Goal: Task Accomplishment & Management: Use online tool/utility

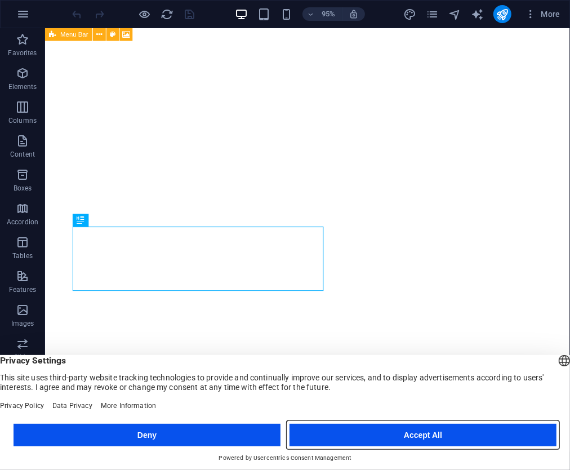
click at [430, 431] on button "Accept All" at bounding box center [422, 434] width 267 height 23
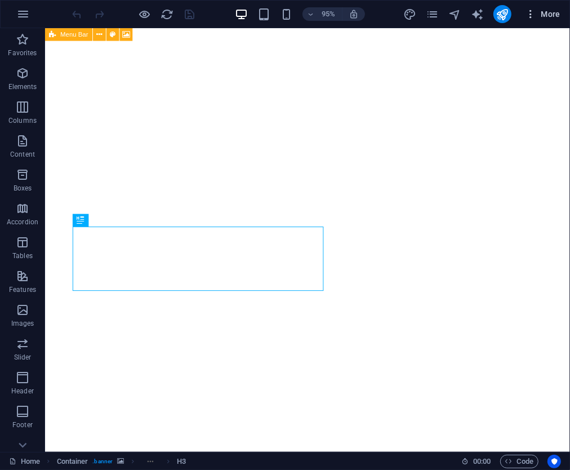
click at [545, 13] on span "More" at bounding box center [542, 13] width 35 height 11
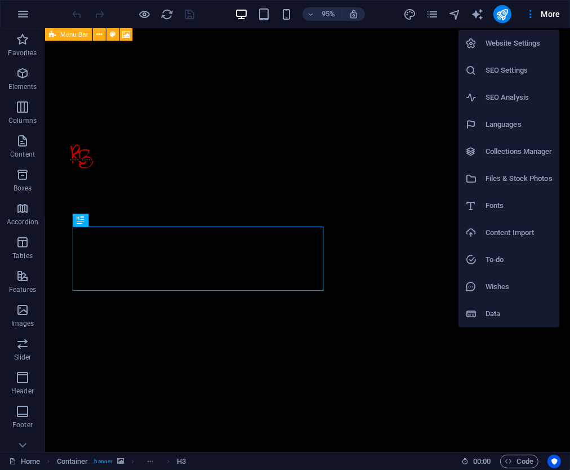
click at [512, 41] on h6 "Website Settings" at bounding box center [518, 44] width 67 height 14
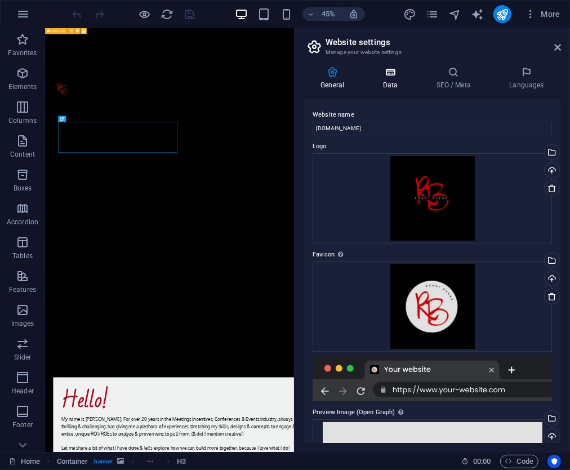
click at [392, 79] on h4 "Data" at bounding box center [391, 78] width 53 height 24
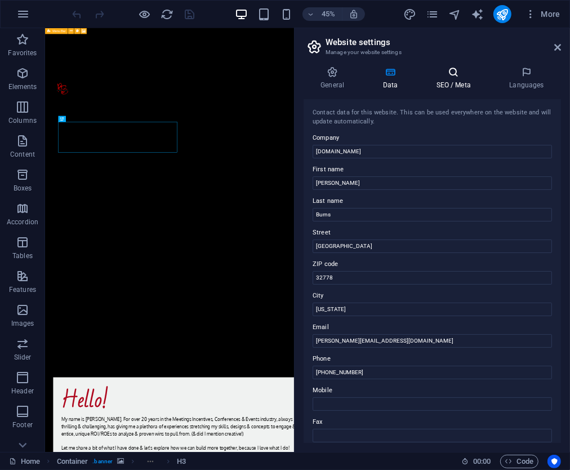
click at [456, 77] on icon at bounding box center [453, 71] width 69 height 11
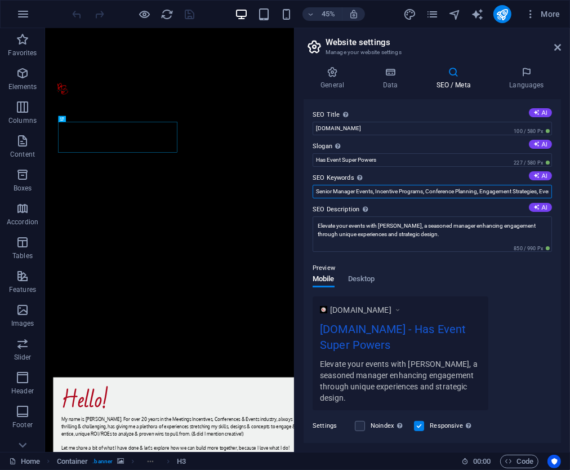
scroll to position [0, 128]
drag, startPoint x: 313, startPoint y: 191, endPoint x: 634, endPoint y: 184, distance: 321.1
click at [569, 184] on html "[DOMAIN_NAME] Home Favorites Elements Columns Content Boxes Accordion Tables Fe…" at bounding box center [285, 235] width 570 height 470
paste input "[PERSON_NAME] Events and Incentives Leader Incentive Travel Programs Corporate …"
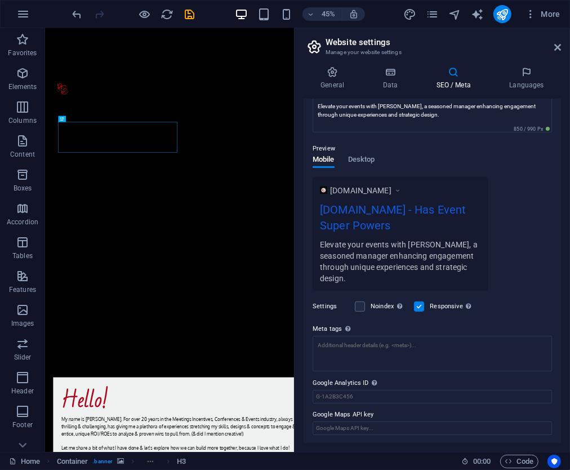
scroll to position [120, 0]
type input "[PERSON_NAME] Events and Incentives Leader Incentive Travel Programs Corporate …"
click at [327, 342] on textarea "Meta tags Enter HTML code here that will be placed inside the tags of your webs…" at bounding box center [432, 352] width 239 height 35
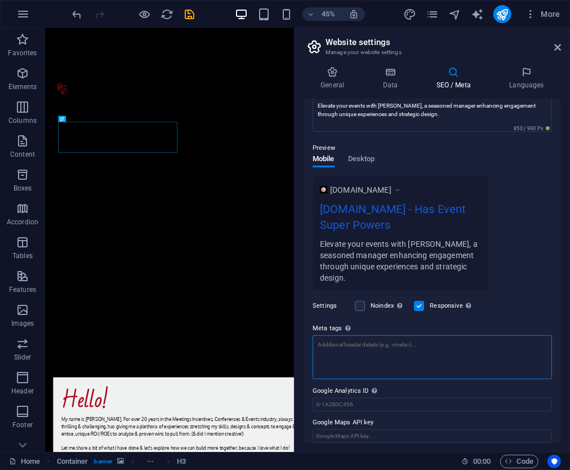
scroll to position [0, 0]
paste textarea "<meta name="keywords" content="[PERSON_NAME], Events and Incentives Leader, Inc…"
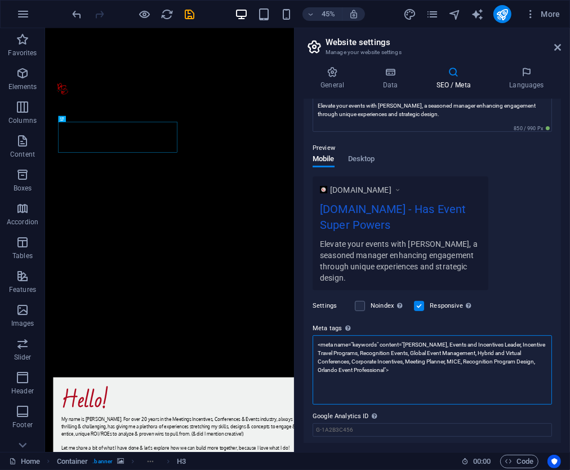
type textarea "<meta name="keywords" content="[PERSON_NAME], Events and Incentives Leader, Inc…"
click at [519, 256] on div "[DOMAIN_NAME] [DOMAIN_NAME] - Has Event Super Powers Elevate your events with […" at bounding box center [432, 233] width 239 height 114
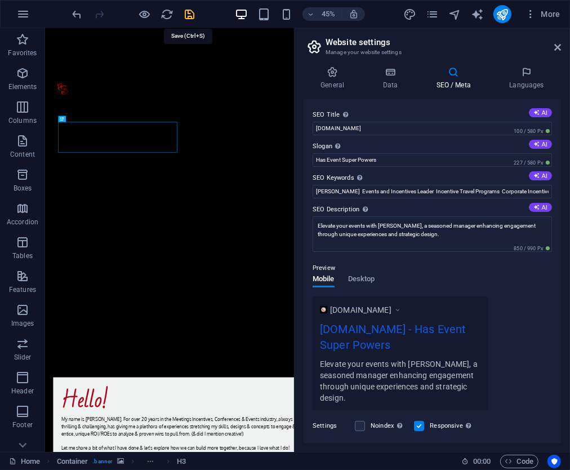
click at [184, 10] on icon "save" at bounding box center [190, 14] width 13 height 13
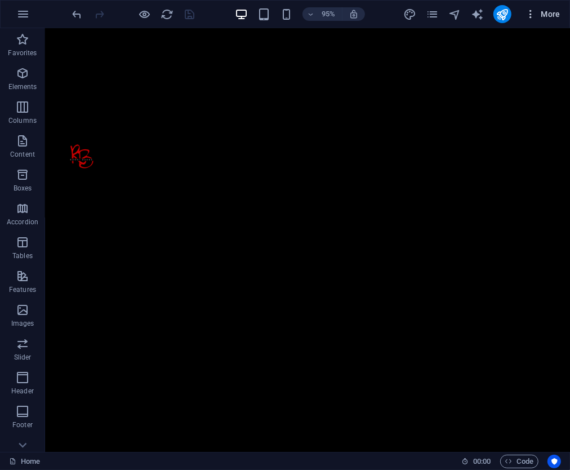
click at [550, 10] on span "More" at bounding box center [542, 13] width 35 height 11
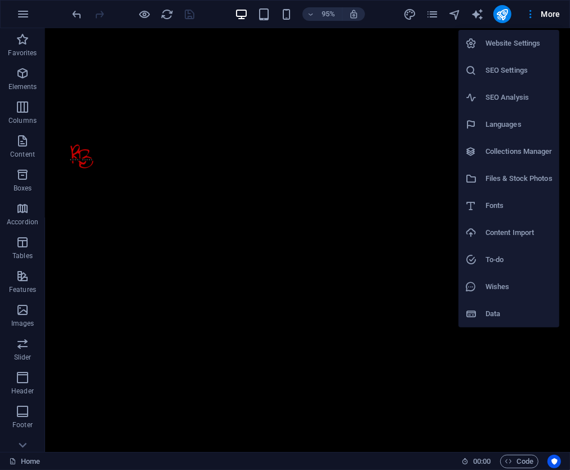
click at [509, 69] on h6 "SEO Settings" at bounding box center [518, 71] width 67 height 14
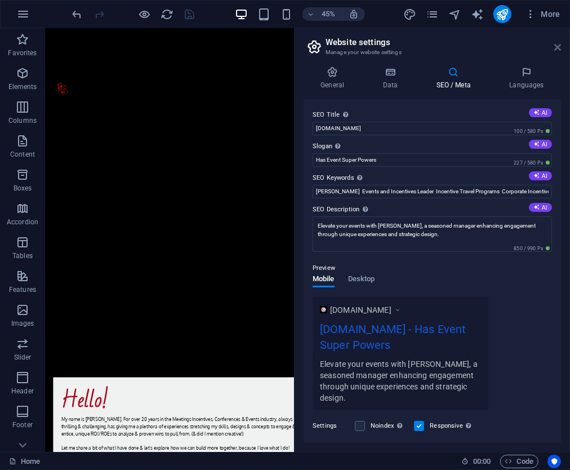
click at [560, 47] on icon at bounding box center [557, 47] width 7 height 9
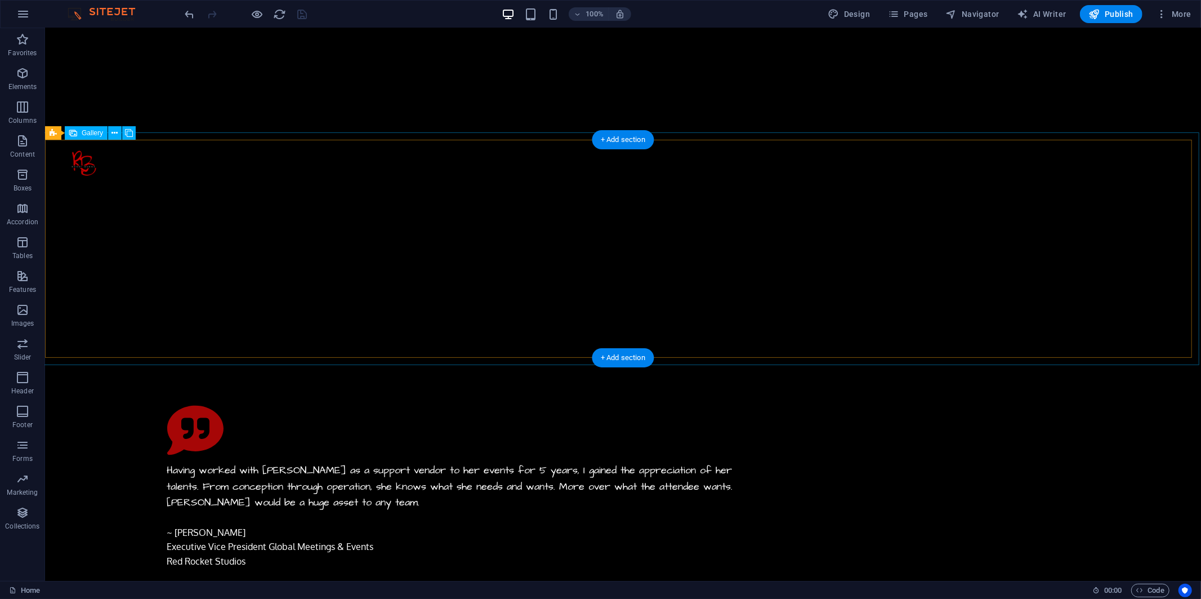
scroll to position [5318, 0]
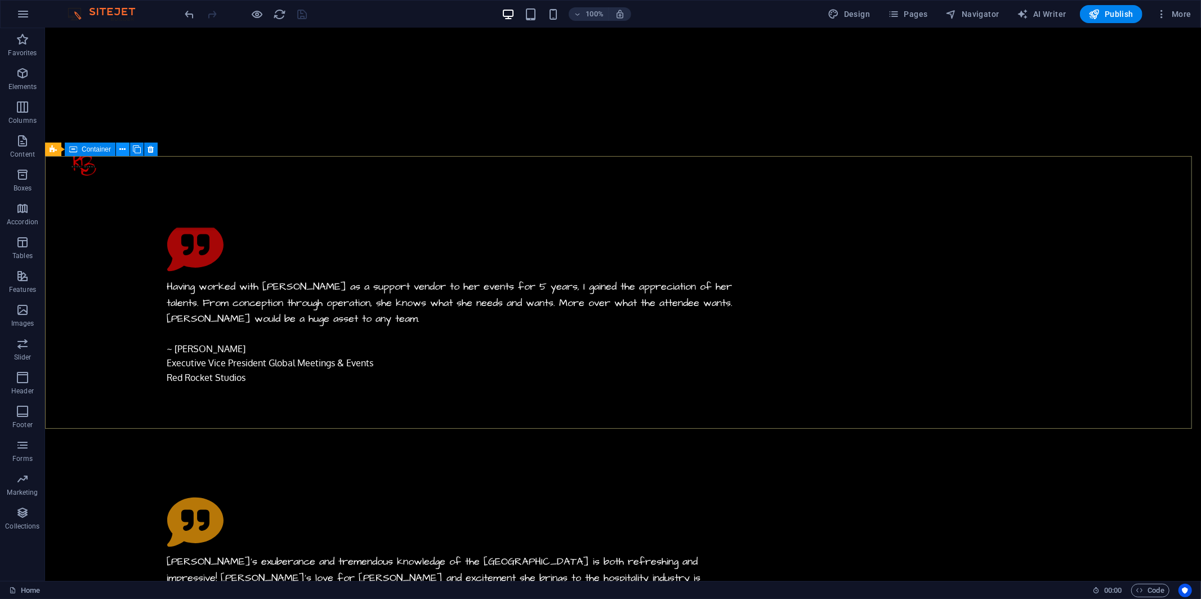
click at [121, 148] on icon at bounding box center [123, 150] width 6 height 12
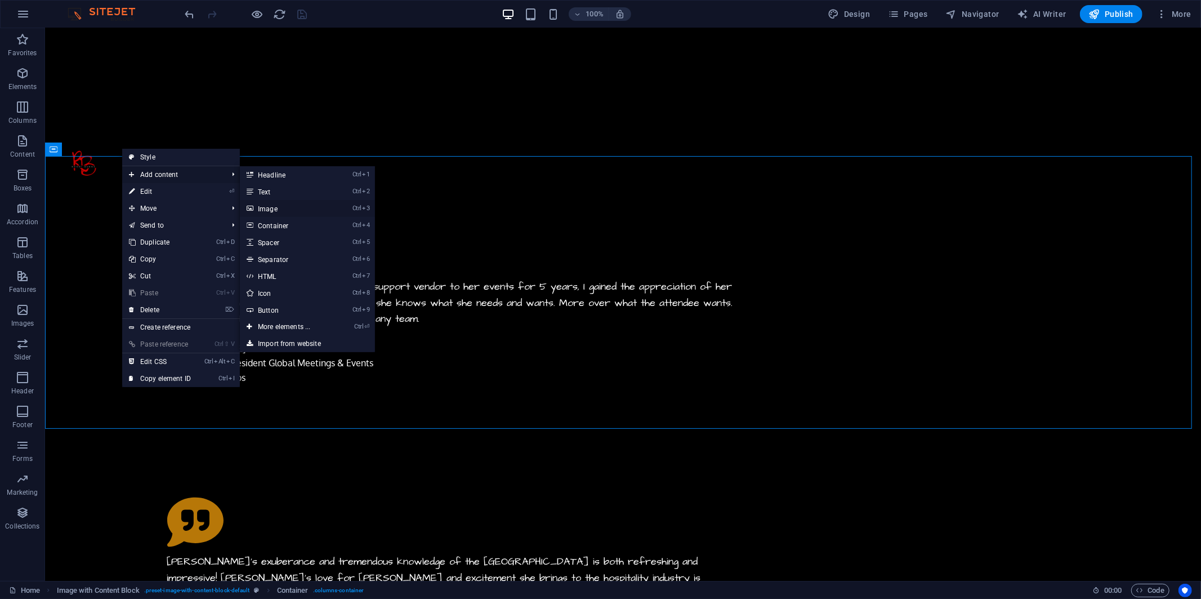
click at [264, 205] on link "Ctrl 3 Image" at bounding box center [286, 208] width 93 height 17
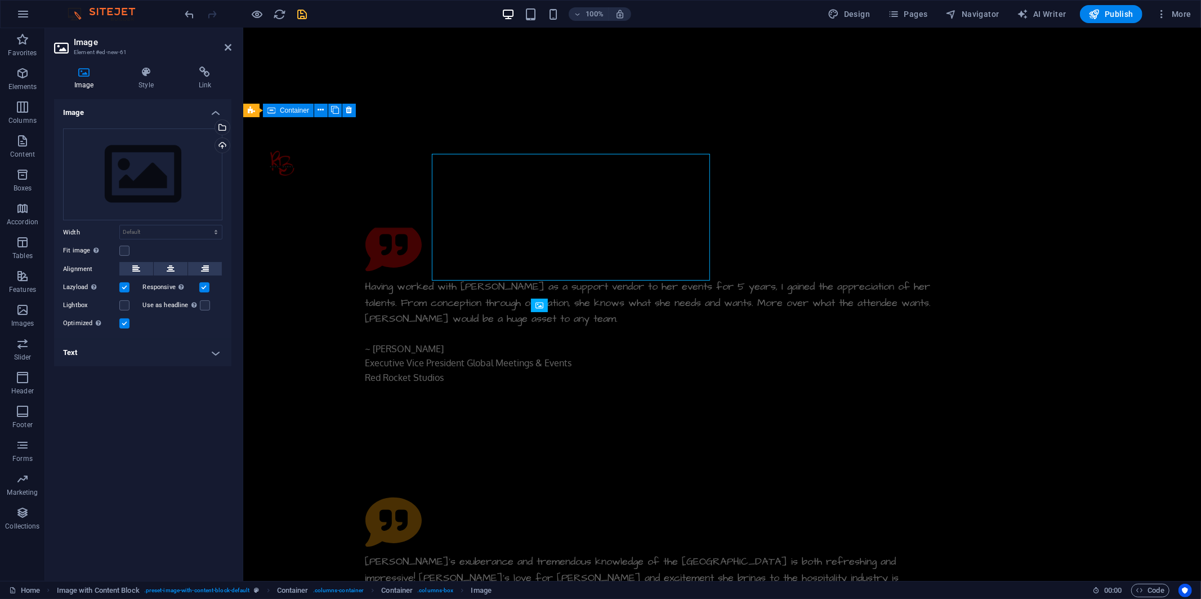
scroll to position [5199, 0]
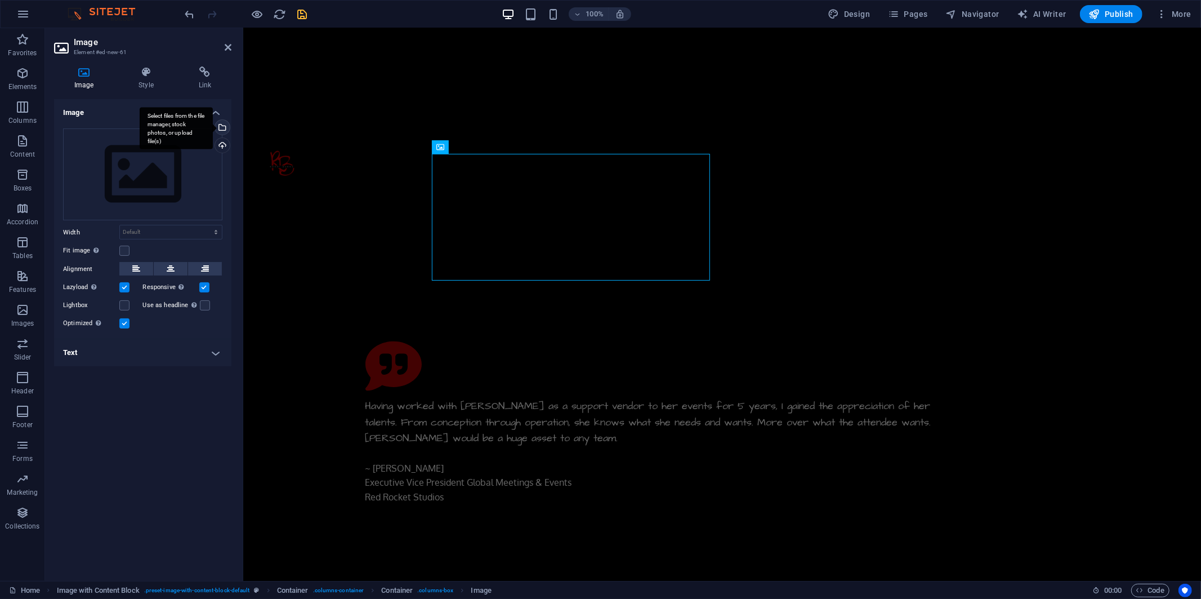
click at [221, 122] on div "Select files from the file manager, stock photos, or upload file(s)" at bounding box center [221, 128] width 17 height 17
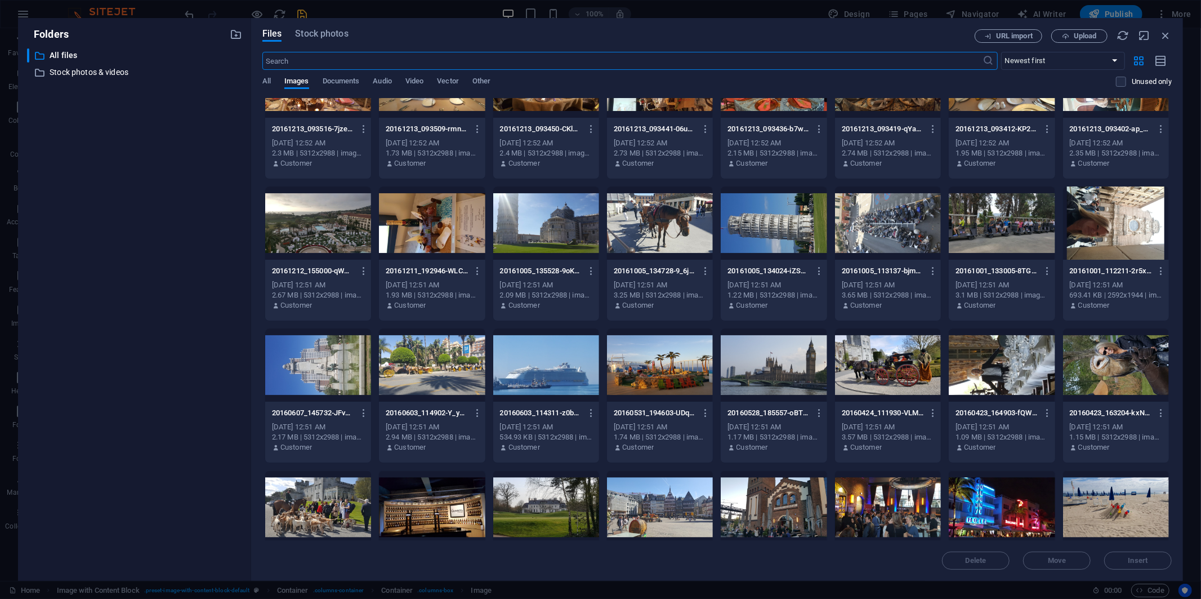
scroll to position [2127, 0]
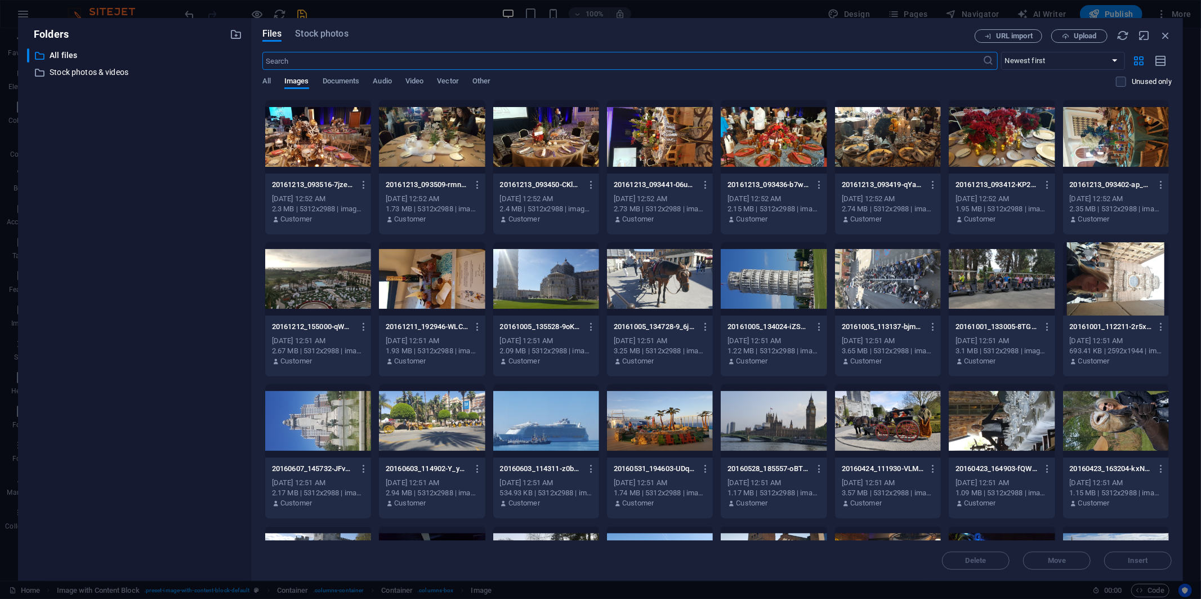
click at [569, 280] on div at bounding box center [1116, 278] width 106 height 73
click at [569, 280] on div "1" at bounding box center [1116, 278] width 106 height 73
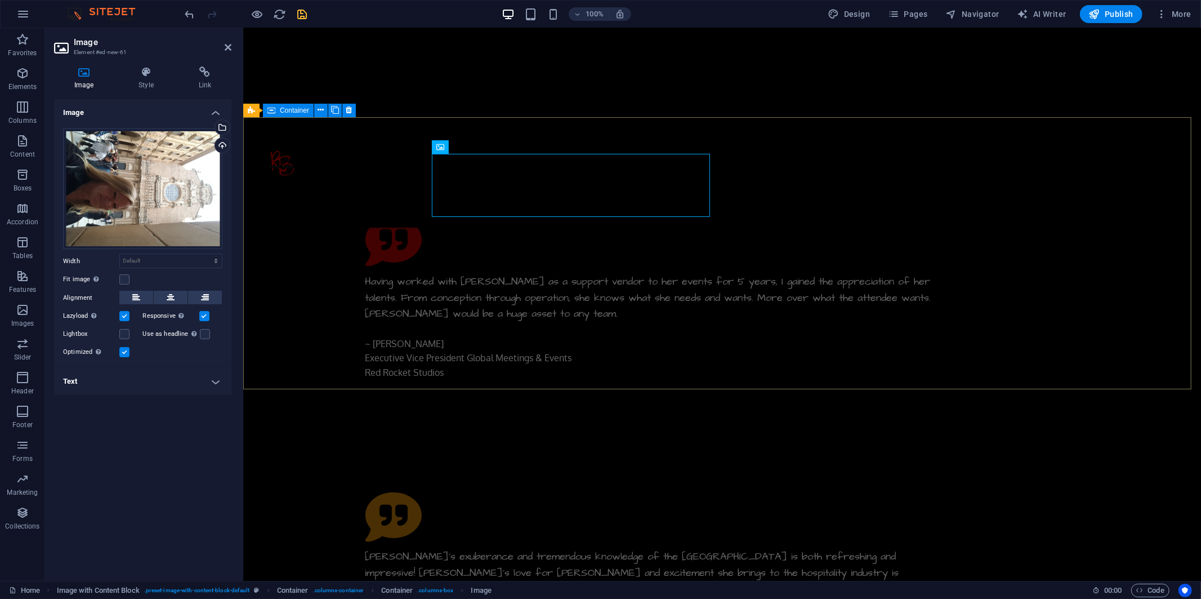
scroll to position [5199, 0]
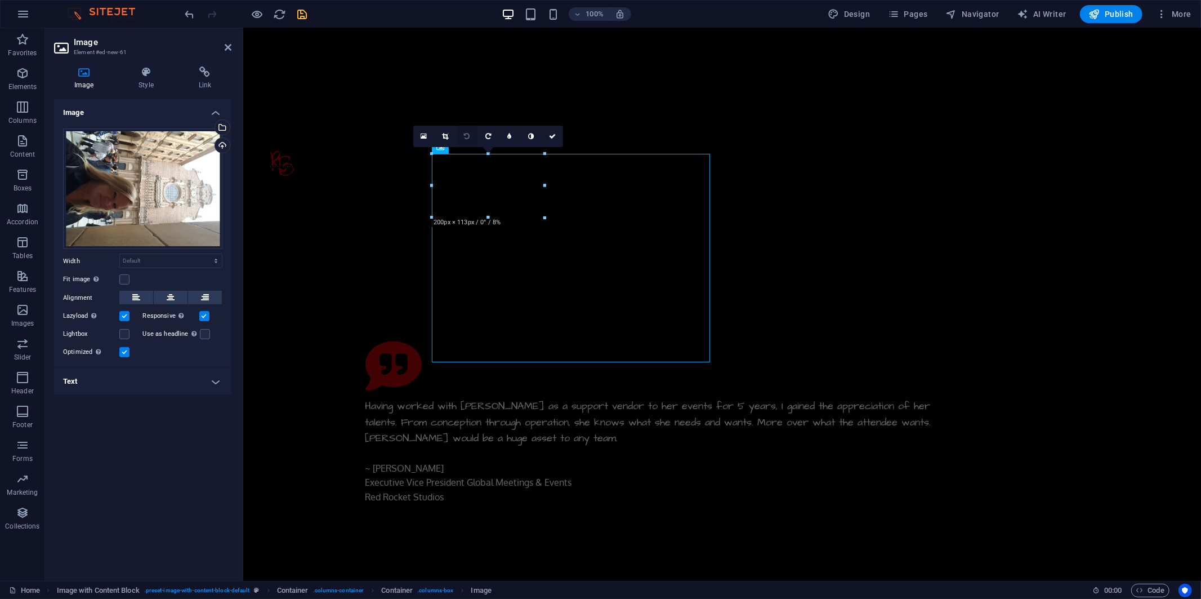
click at [468, 136] on icon at bounding box center [467, 136] width 6 height 7
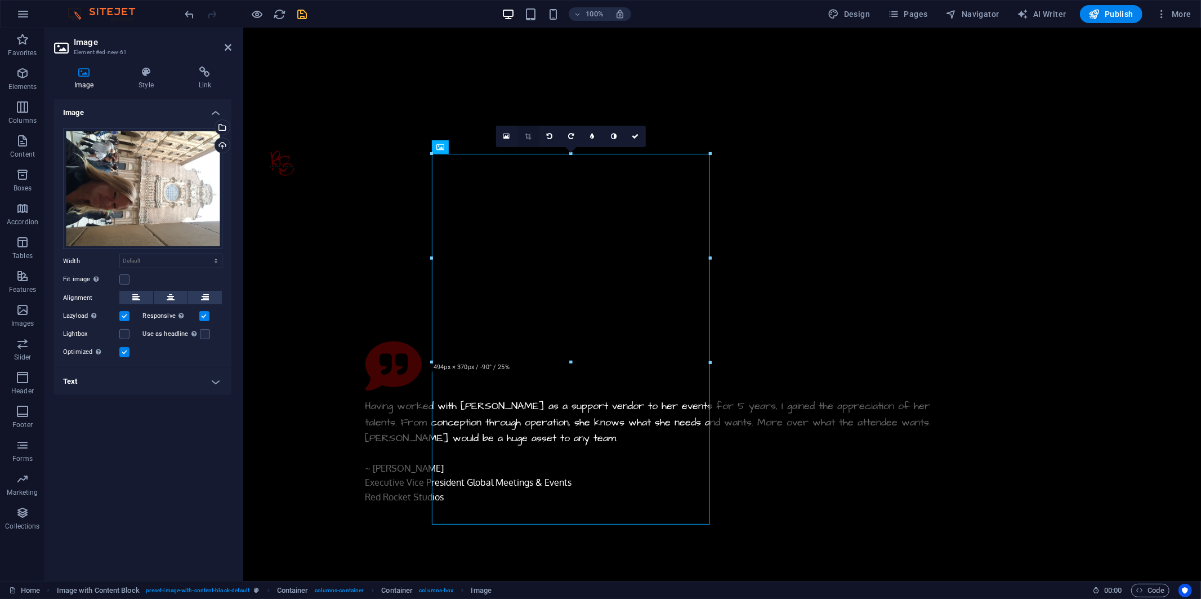
click at [529, 135] on icon at bounding box center [528, 136] width 6 height 7
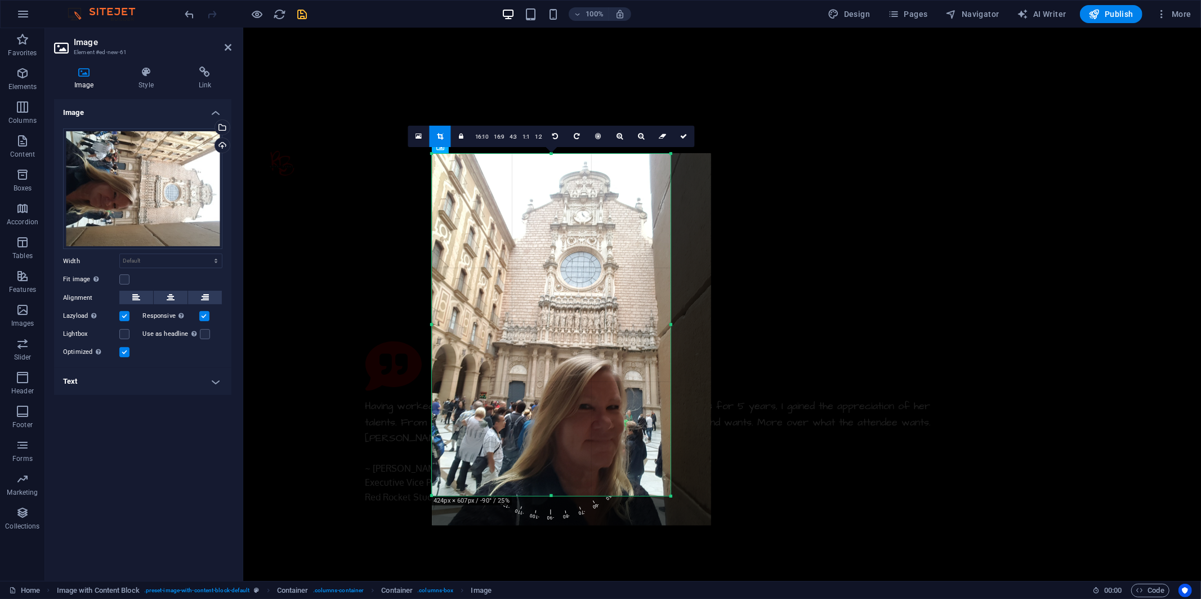
drag, startPoint x: 712, startPoint y: 526, endPoint x: 673, endPoint y: 497, distance: 49.1
click at [569, 469] on div at bounding box center [671, 496] width 7 height 7
drag, startPoint x: 683, startPoint y: 134, endPoint x: 440, endPoint y: 105, distance: 244.4
click at [569, 134] on icon at bounding box center [684, 136] width 7 height 7
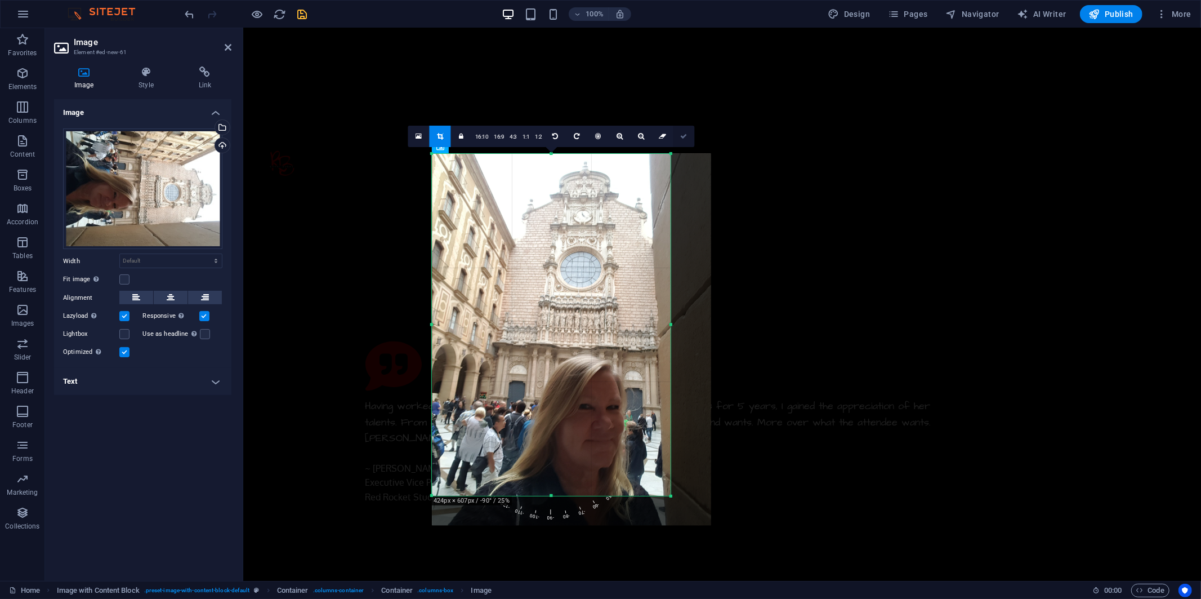
type input "424"
select select "px"
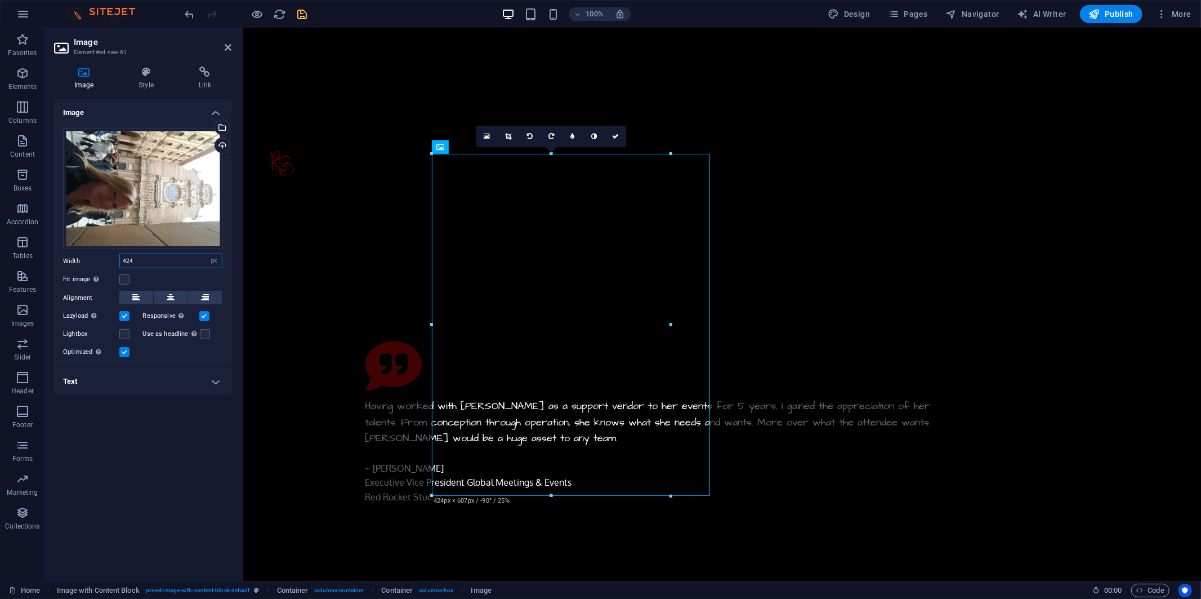
drag, startPoint x: 140, startPoint y: 260, endPoint x: 111, endPoint y: 259, distance: 28.2
click at [111, 259] on div "Width 424 Default auto px rem % em vh vw" at bounding box center [142, 260] width 159 height 15
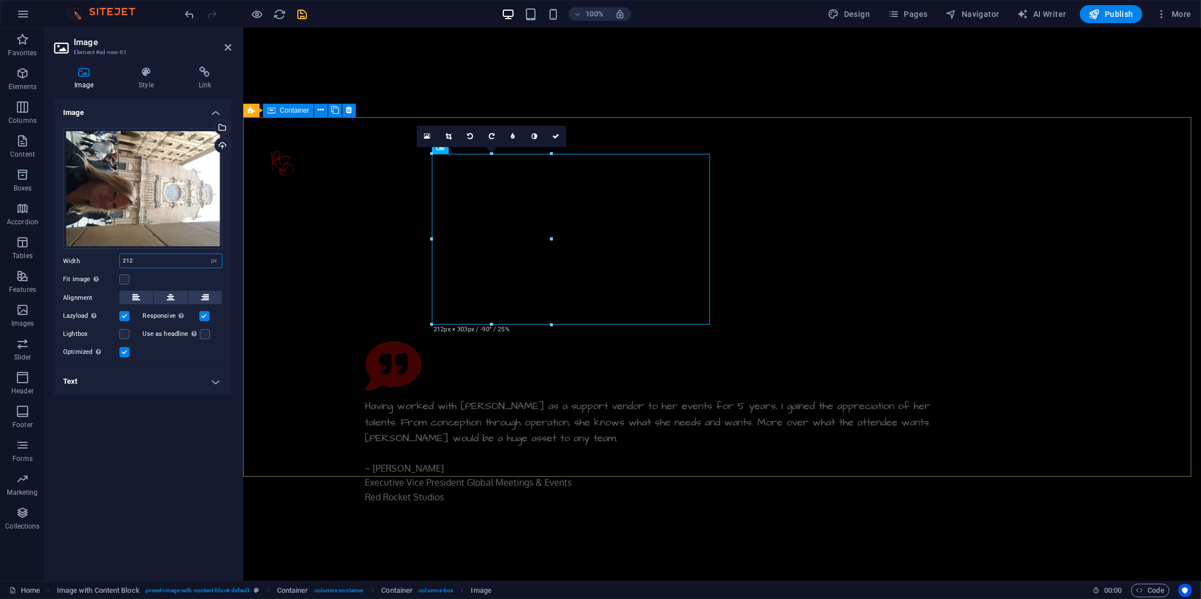
type input "212"
click at [299, 115] on figure at bounding box center [722, 74] width 958 height 92
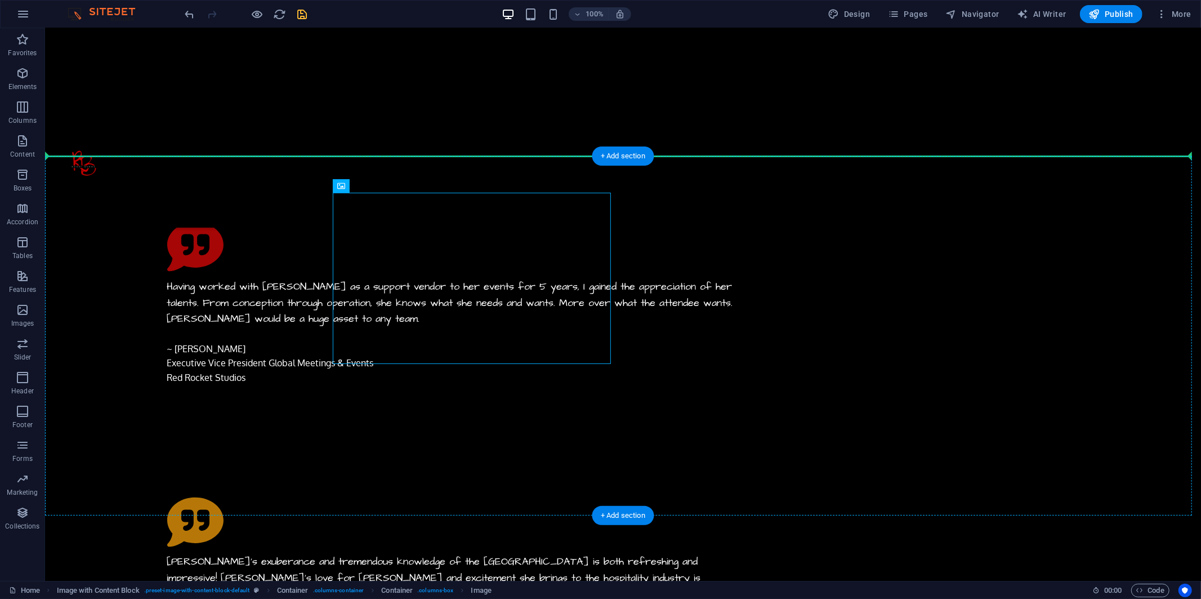
drag, startPoint x: 406, startPoint y: 212, endPoint x: 907, endPoint y: 225, distance: 500.8
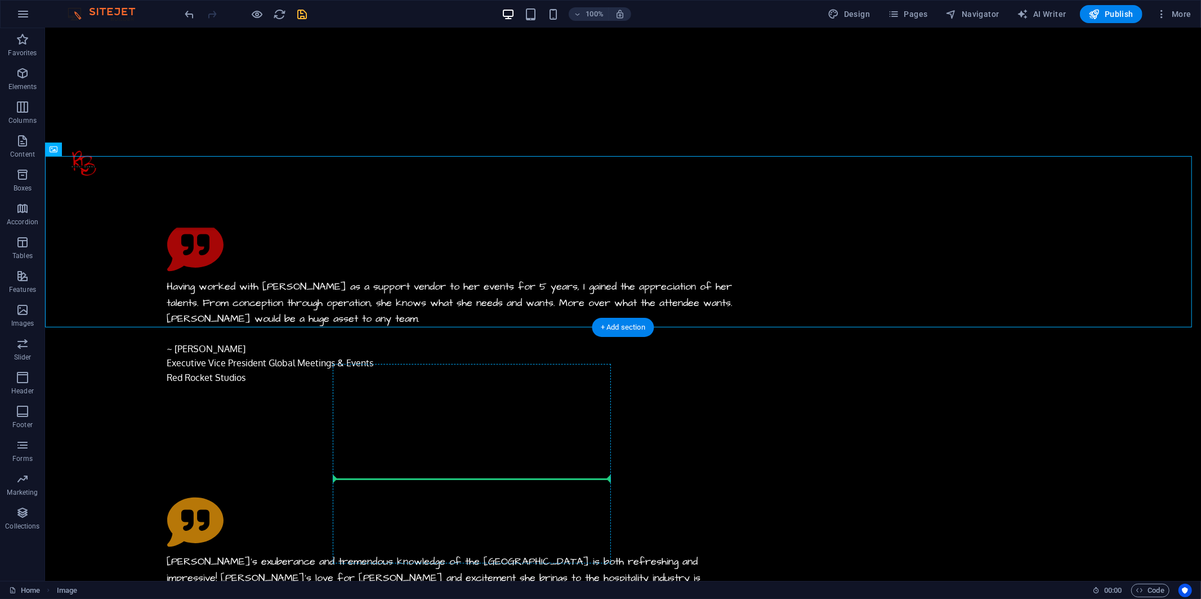
drag, startPoint x: 96, startPoint y: 176, endPoint x: 334, endPoint y: 469, distance: 377.5
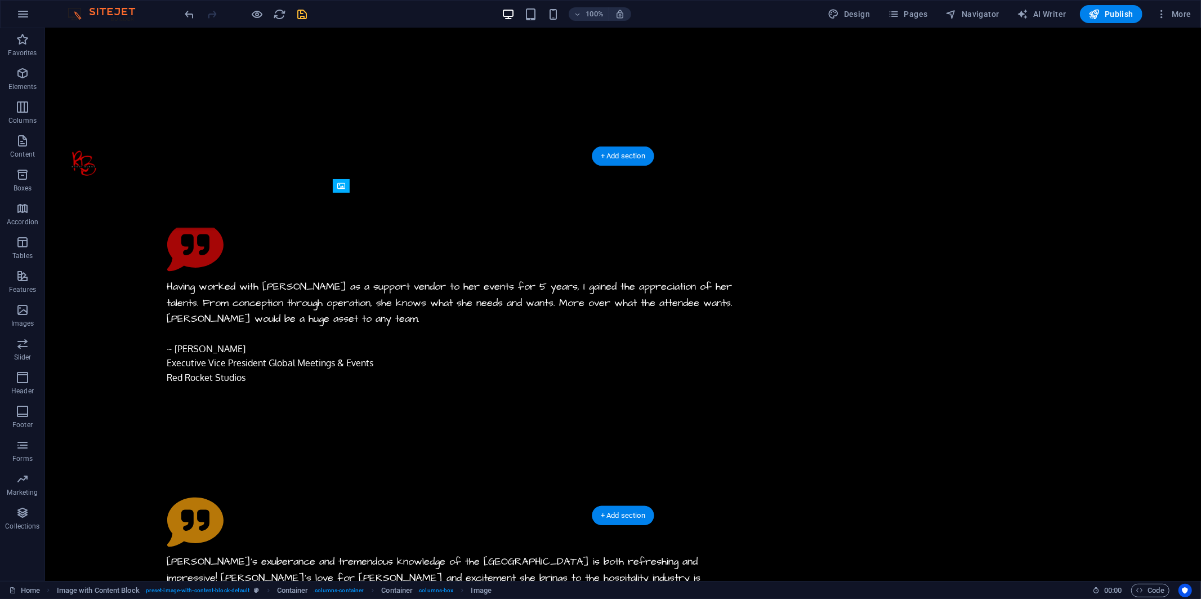
drag, startPoint x: 385, startPoint y: 332, endPoint x: 345, endPoint y: 215, distance: 123.1
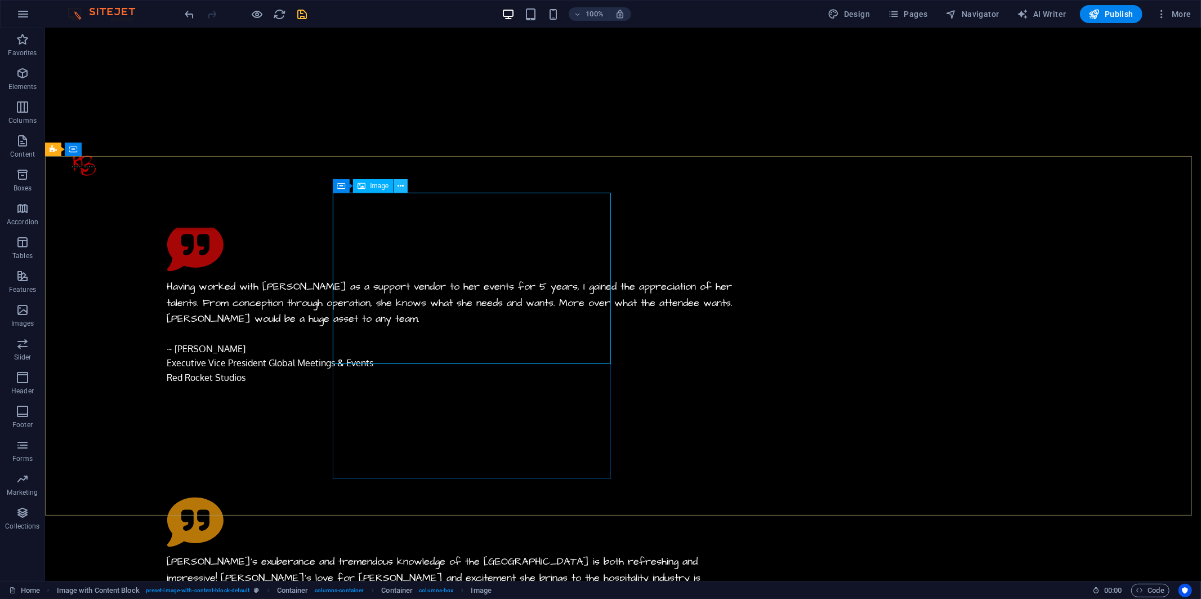
click at [399, 186] on icon at bounding box center [401, 186] width 6 height 12
click at [372, 186] on span "Image" at bounding box center [379, 185] width 19 height 7
select select "px"
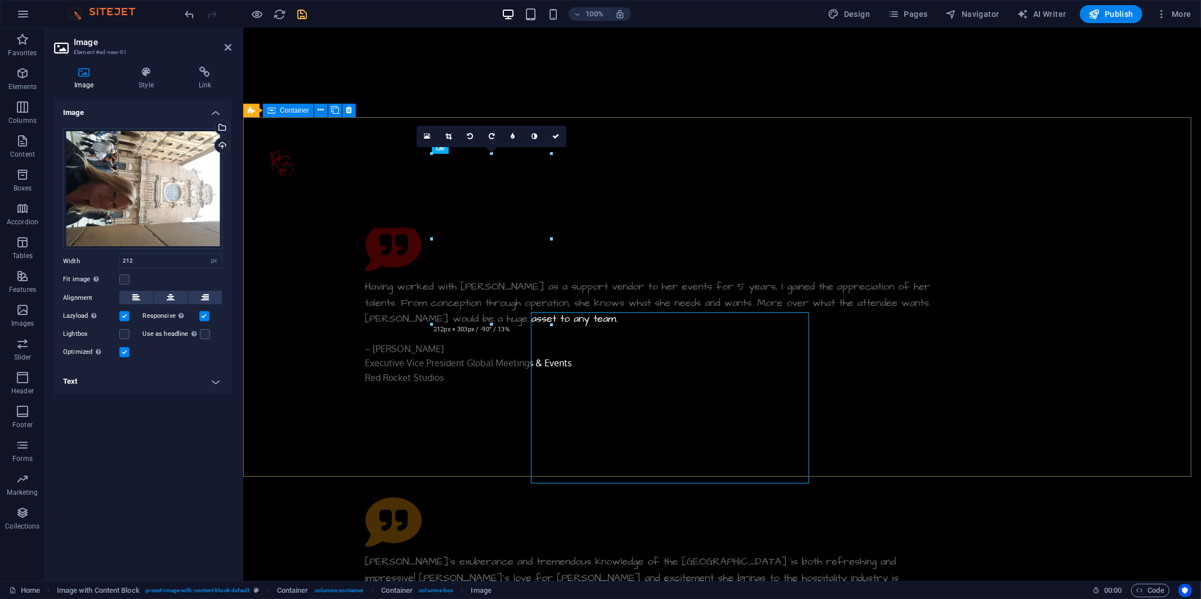
scroll to position [5199, 0]
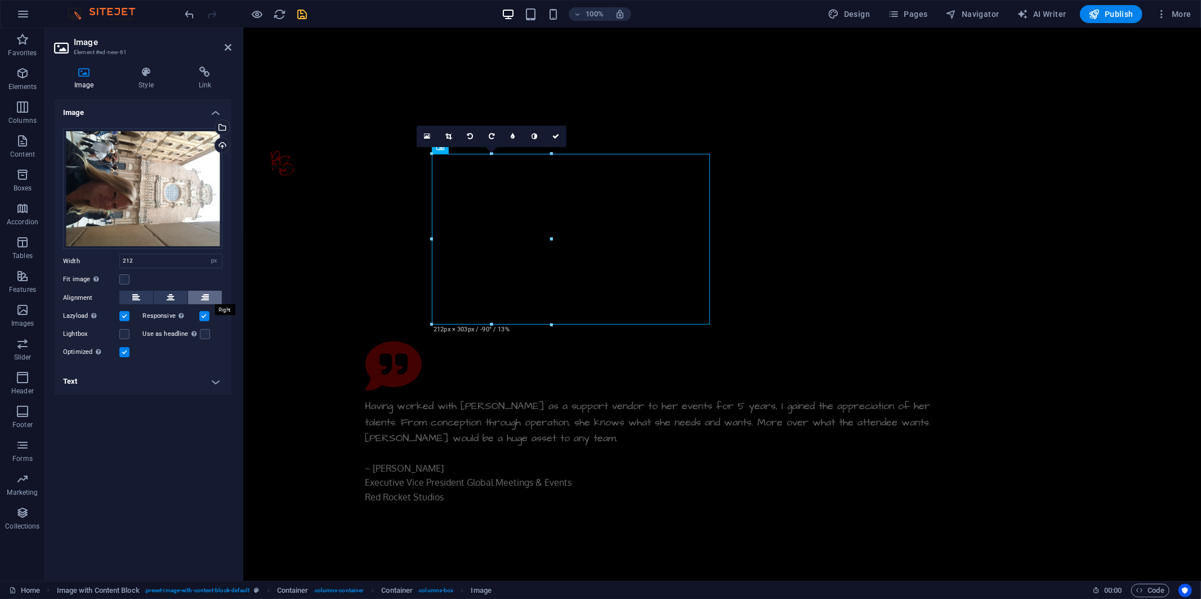
click at [207, 300] on icon at bounding box center [205, 298] width 8 height 14
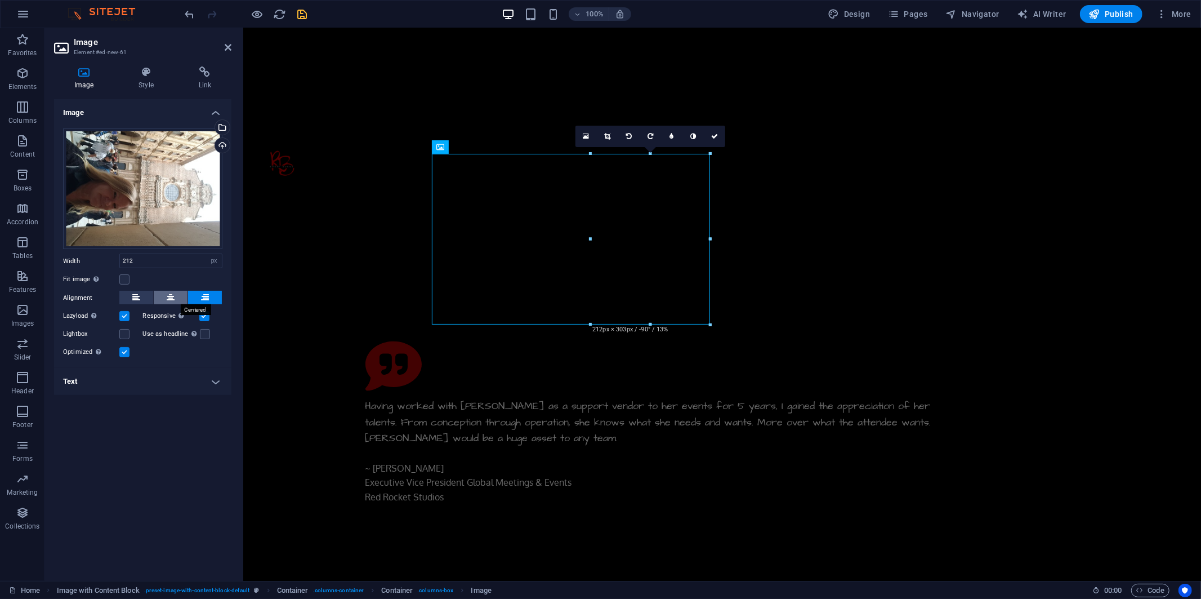
drag, startPoint x: 173, startPoint y: 296, endPoint x: 125, endPoint y: 373, distance: 91.6
click at [173, 296] on icon at bounding box center [171, 298] width 8 height 14
click at [211, 469] on div "Image Drag files here, click to choose files or select files from Files or our …" at bounding box center [142, 335] width 177 height 472
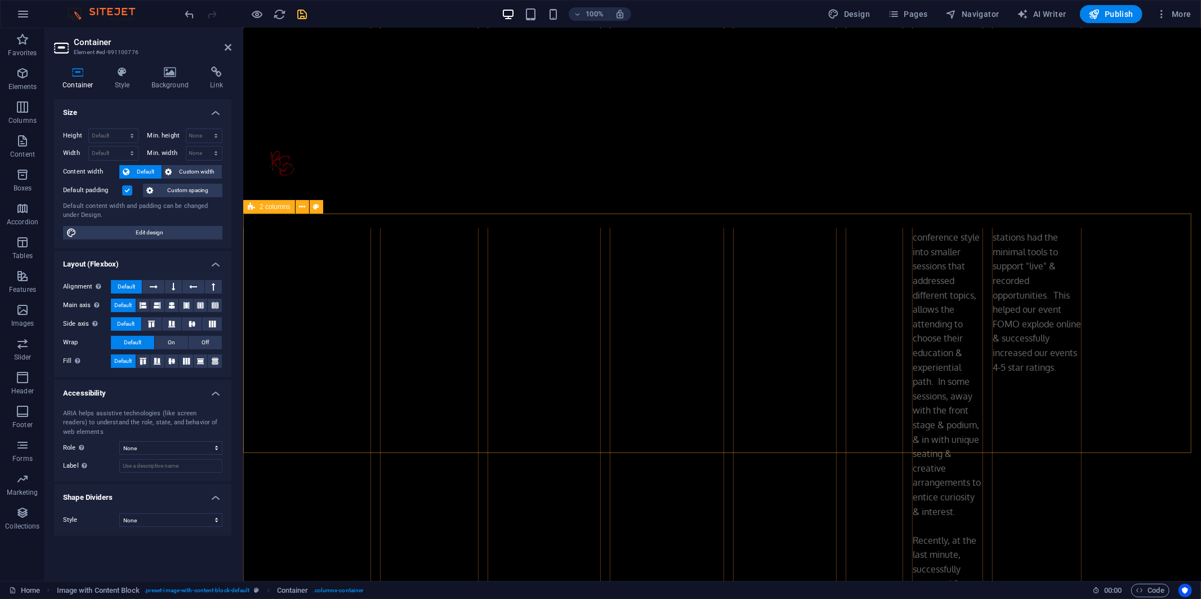
scroll to position [2973, 0]
click at [303, 199] on icon at bounding box center [302, 201] width 6 height 12
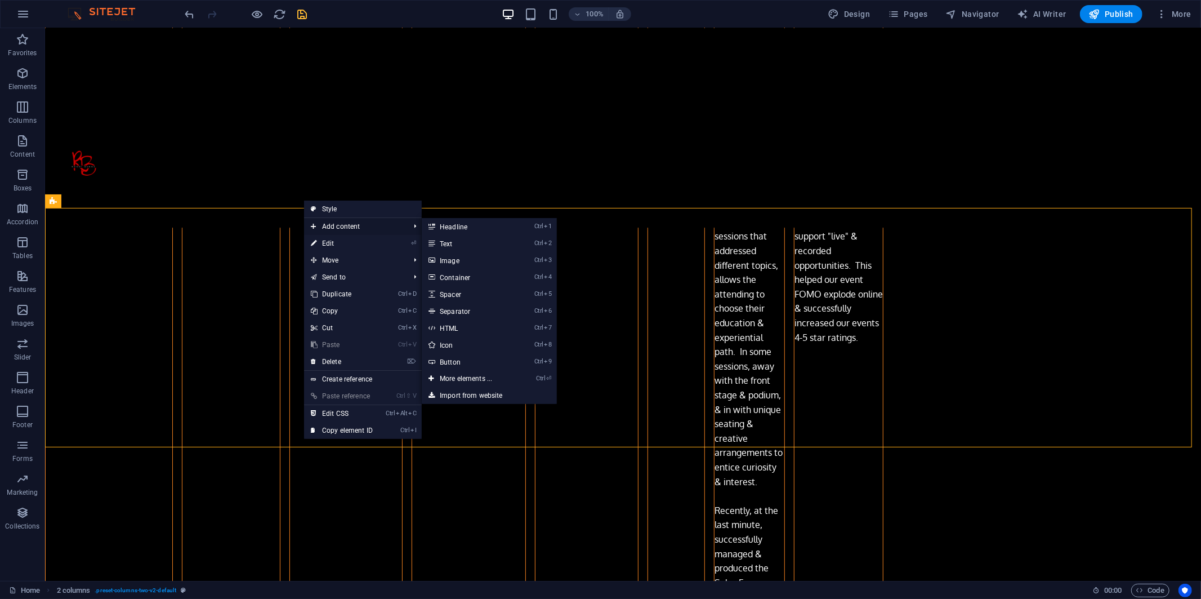
click at [352, 225] on span "Add content" at bounding box center [354, 226] width 101 height 17
click at [449, 262] on link "Ctrl 3 Image" at bounding box center [468, 260] width 93 height 17
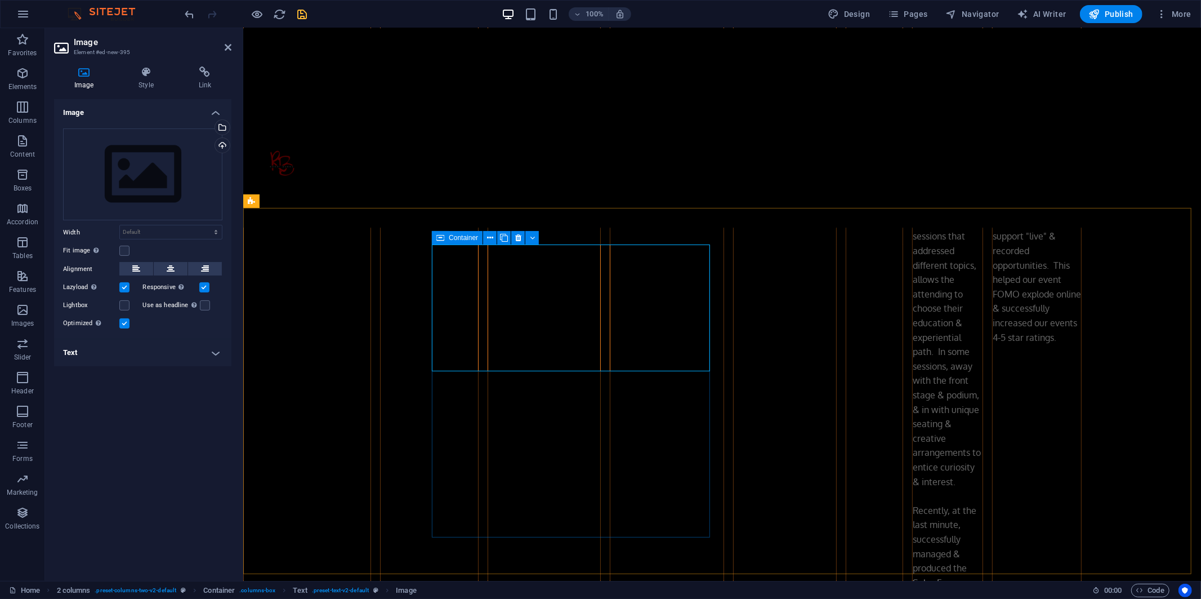
click at [442, 238] on icon at bounding box center [440, 238] width 8 height 14
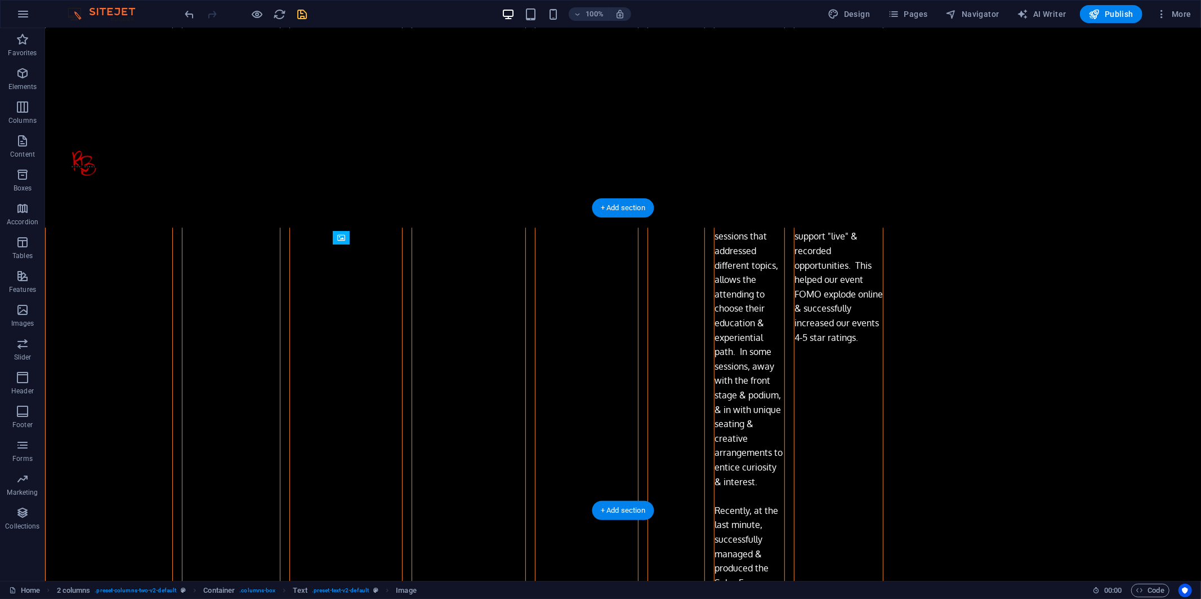
drag, startPoint x: 426, startPoint y: 266, endPoint x: 409, endPoint y: 426, distance: 160.2
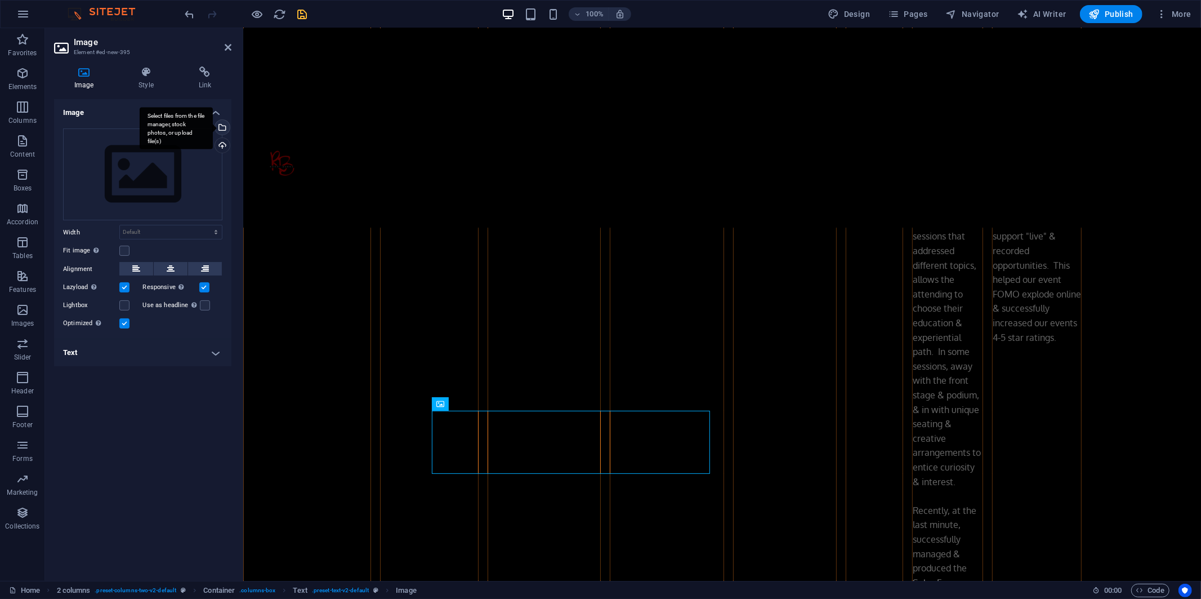
click at [221, 122] on div "Select files from the file manager, stock photos, or upload file(s)" at bounding box center [221, 128] width 17 height 17
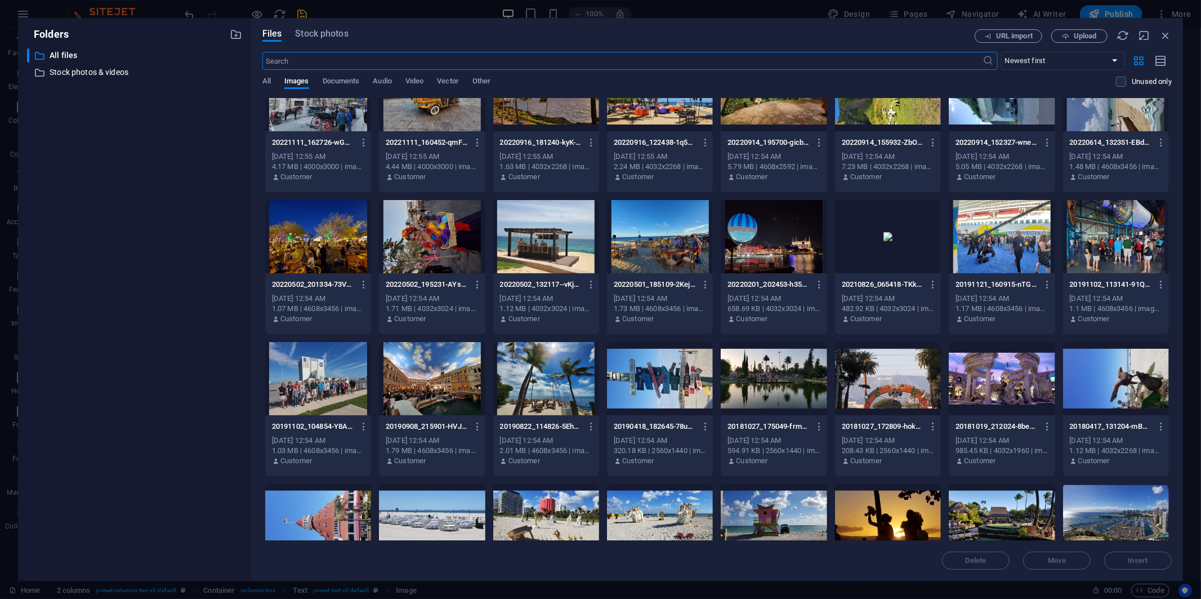
scroll to position [1063, 0]
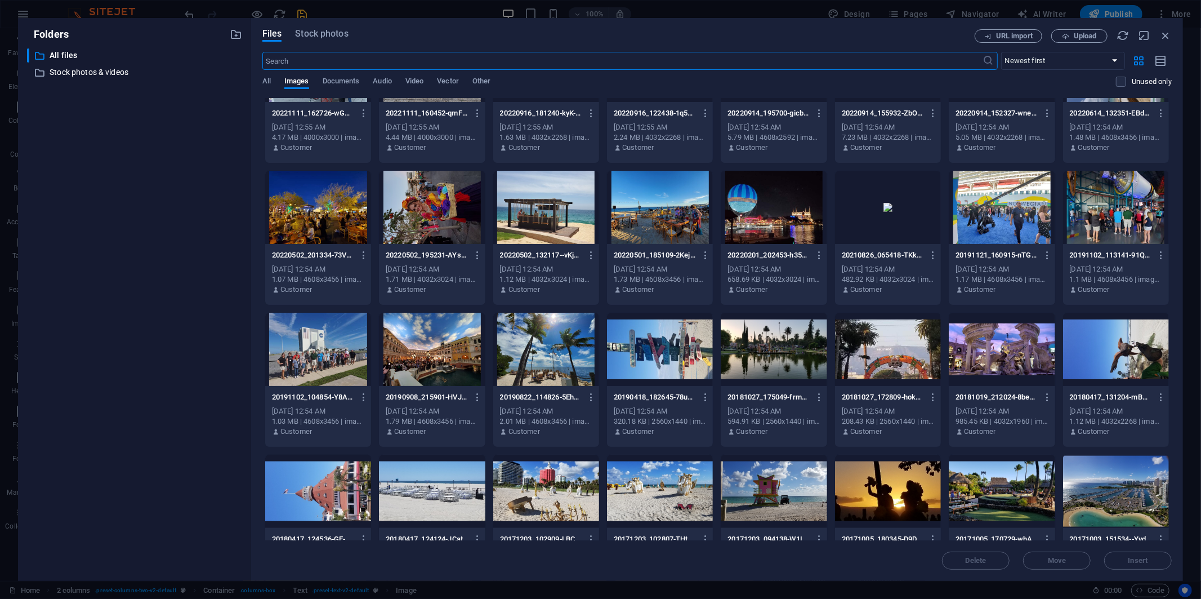
click at [569, 203] on div at bounding box center [1002, 207] width 106 height 73
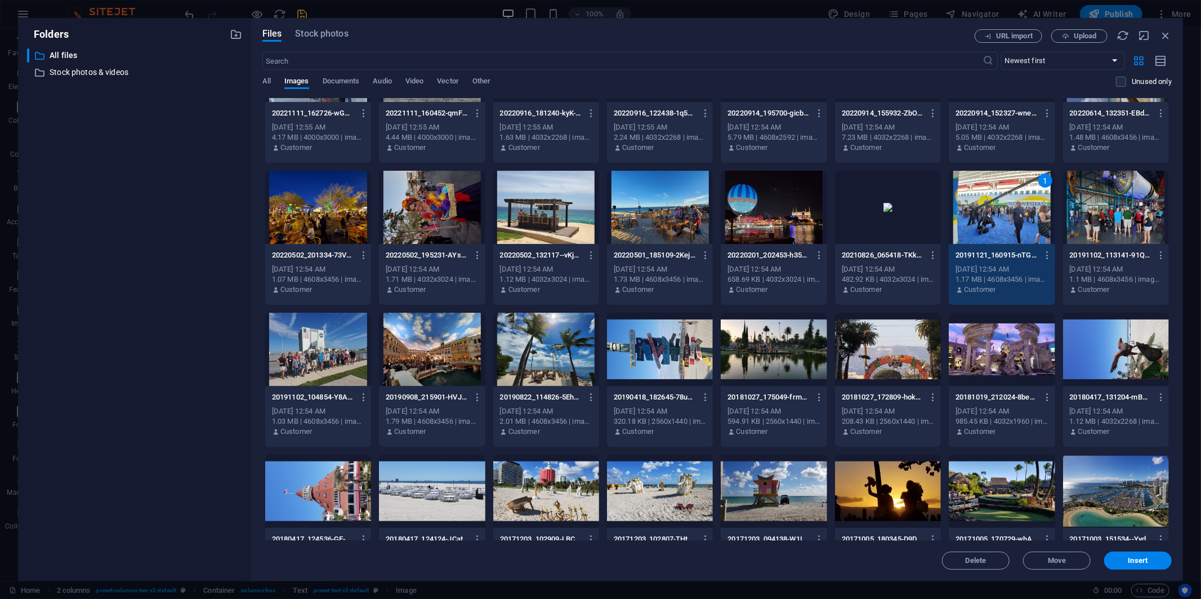
click at [569, 203] on div "1" at bounding box center [1002, 207] width 106 height 73
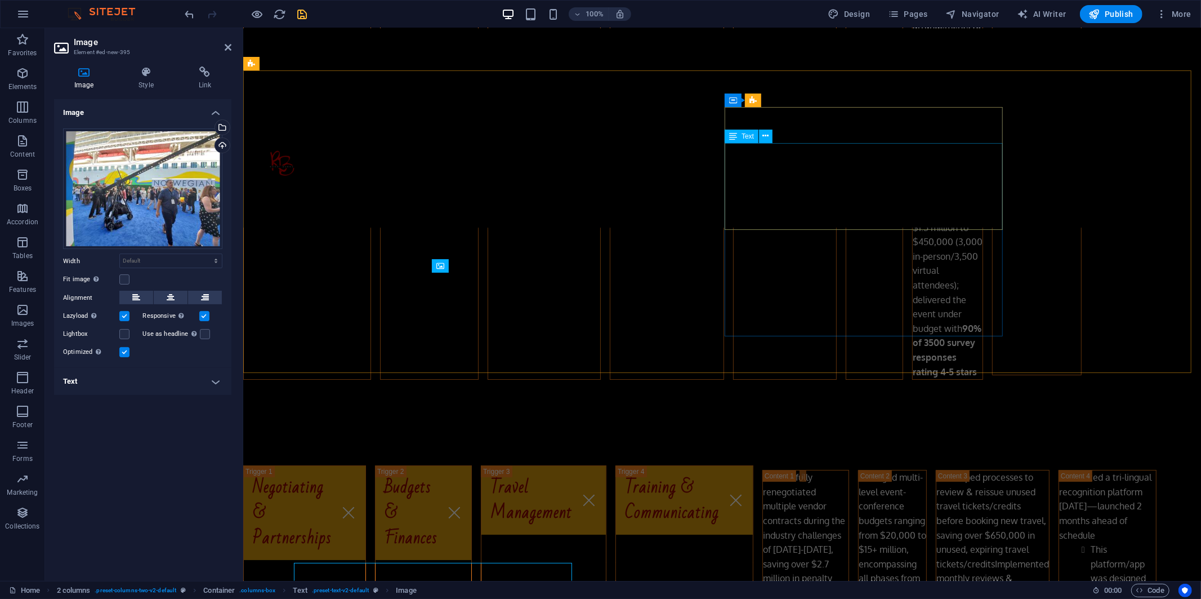
scroll to position [3111, 0]
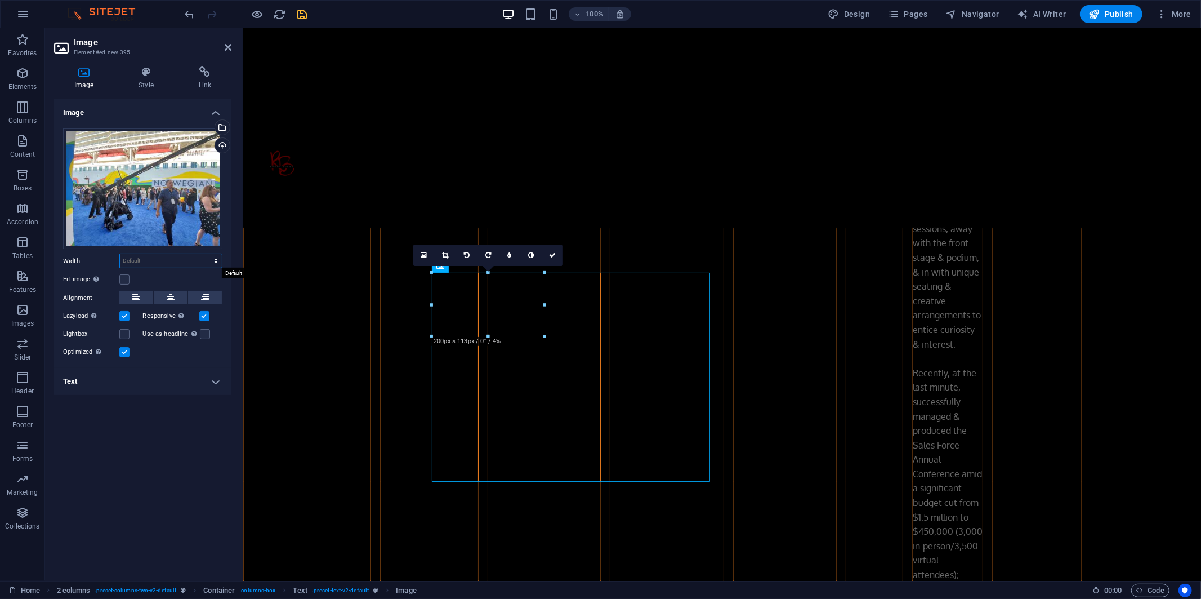
click at [157, 255] on select "Default auto px rem % em vh vw" at bounding box center [171, 261] width 102 height 14
select select "px"
click at [206, 254] on select "Default auto px rem % em vh vw" at bounding box center [171, 261] width 102 height 14
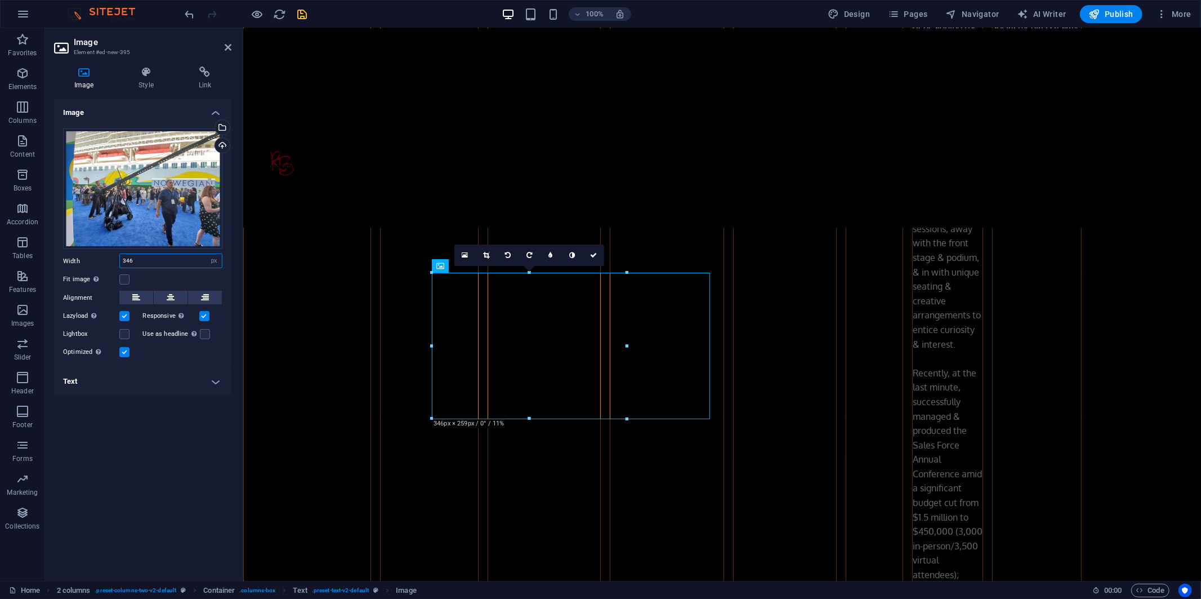
click at [124, 259] on input "346" at bounding box center [171, 261] width 102 height 14
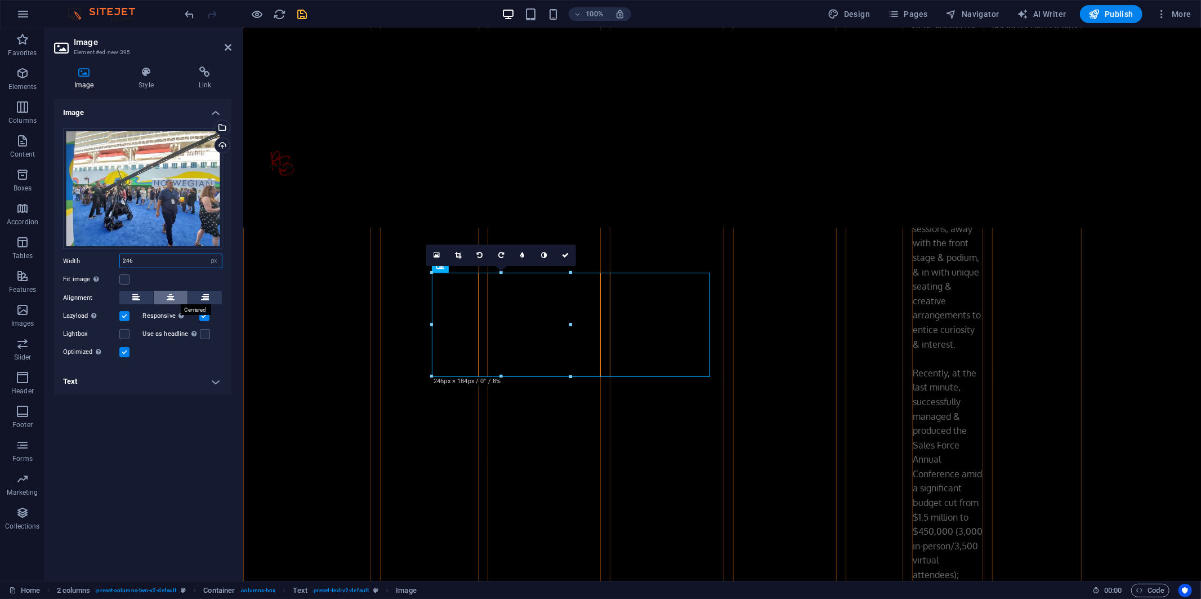
type input "246"
click at [170, 296] on icon at bounding box center [171, 298] width 8 height 14
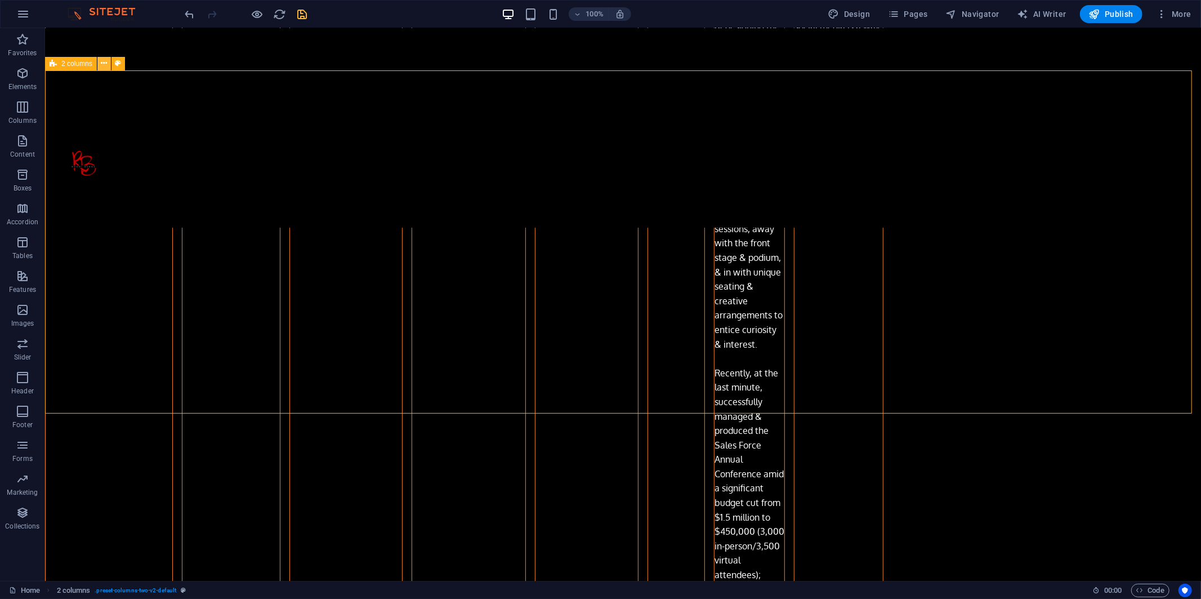
click at [102, 63] on icon at bounding box center [104, 63] width 6 height 12
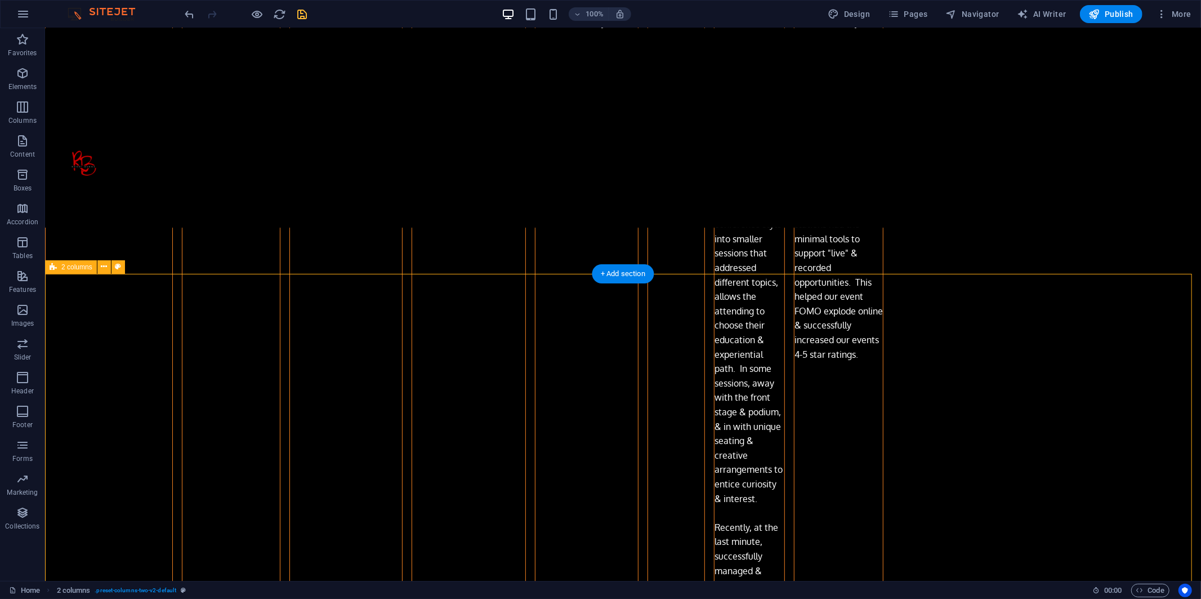
scroll to position [2986, 0]
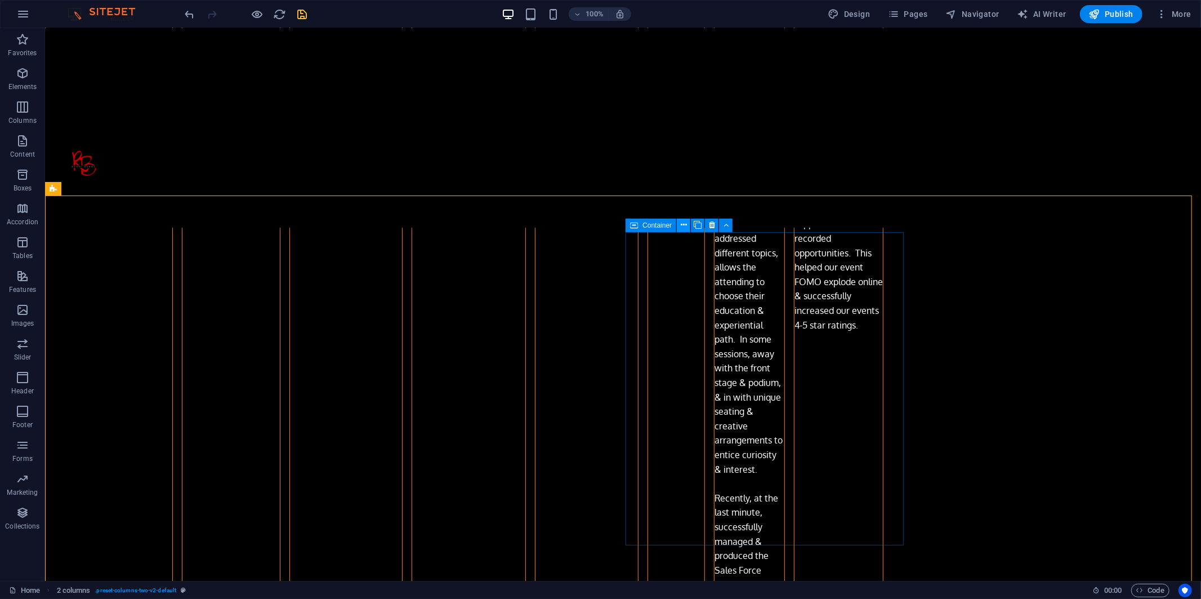
click at [569, 224] on icon at bounding box center [684, 225] width 6 height 12
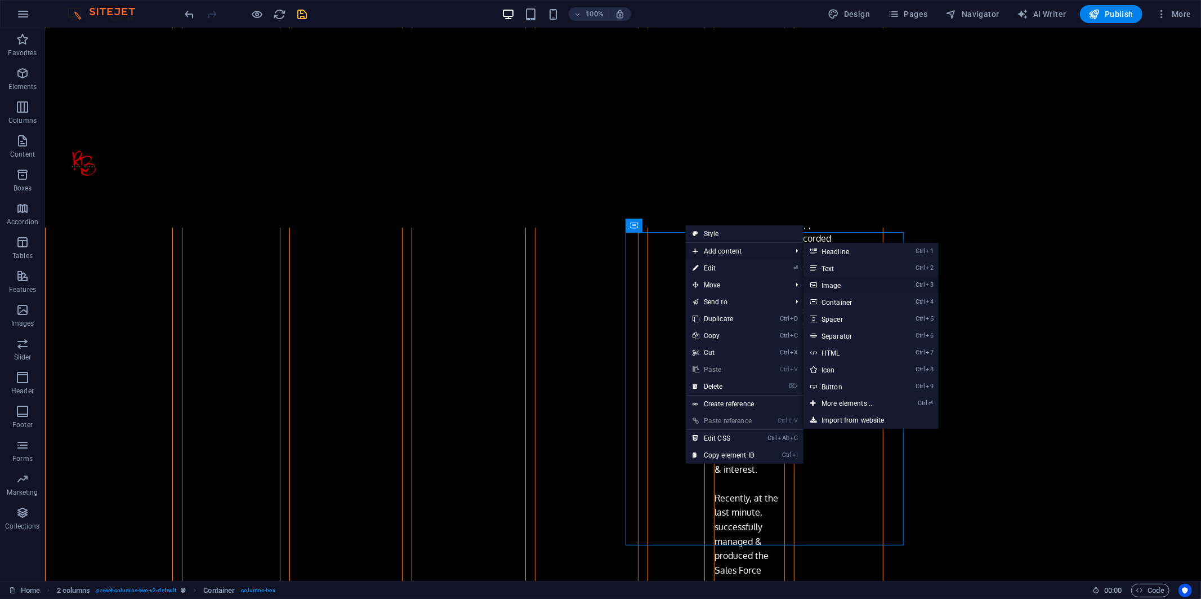
click at [569, 283] on link "Ctrl 3 Image" at bounding box center [850, 284] width 93 height 17
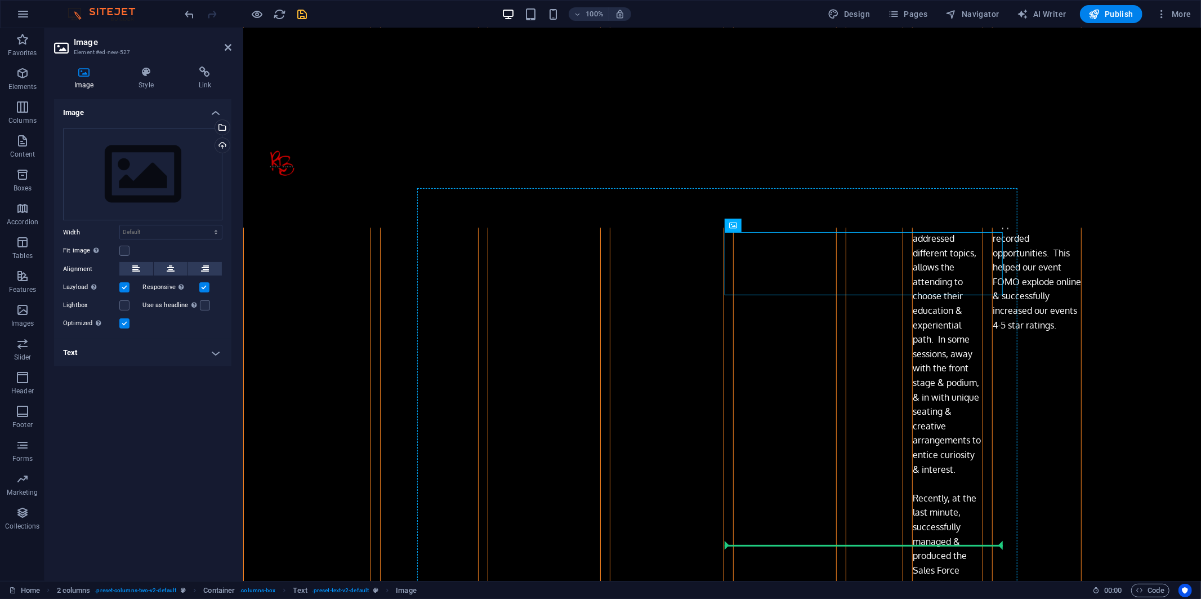
drag, startPoint x: 1033, startPoint y: 250, endPoint x: 818, endPoint y: 423, distance: 276.3
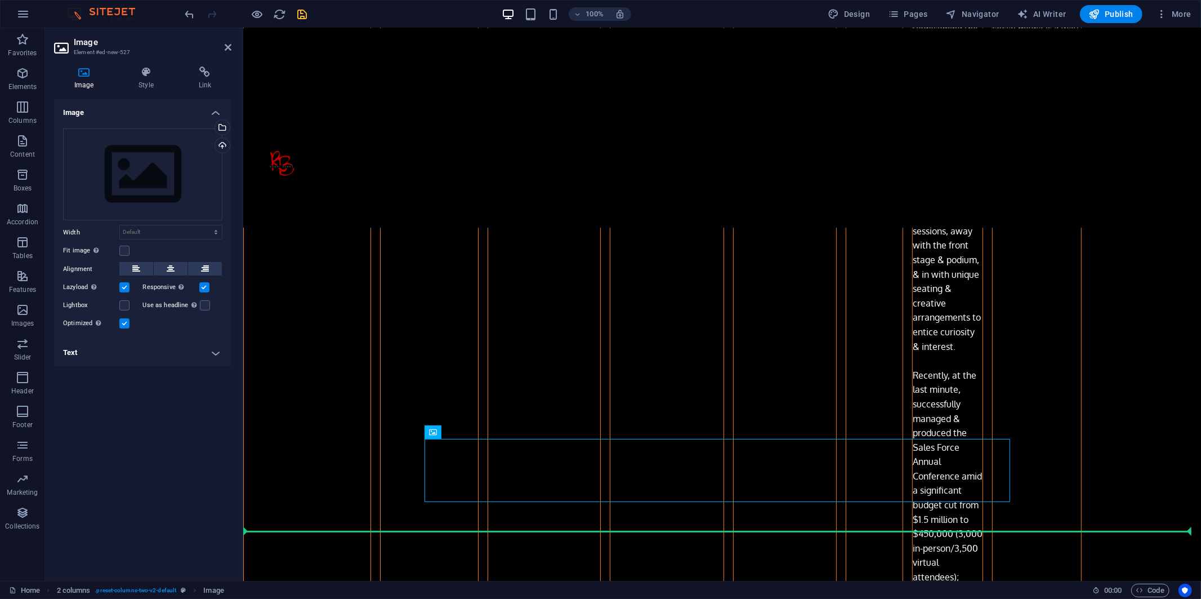
scroll to position [3116, 0]
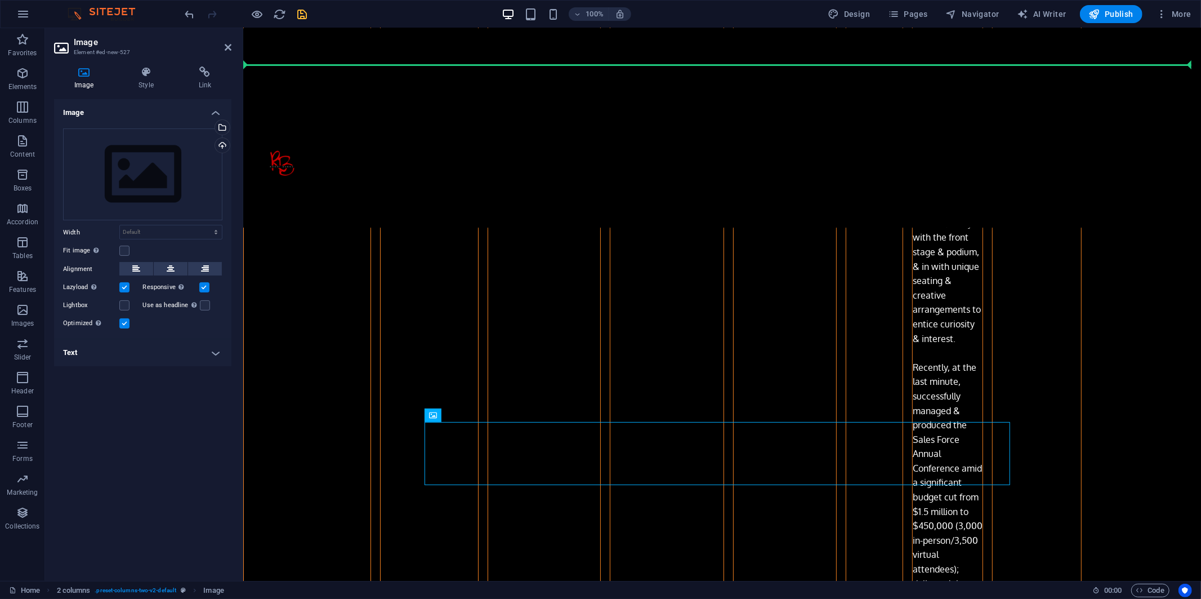
drag, startPoint x: 677, startPoint y: 571, endPoint x: 839, endPoint y: 246, distance: 363.4
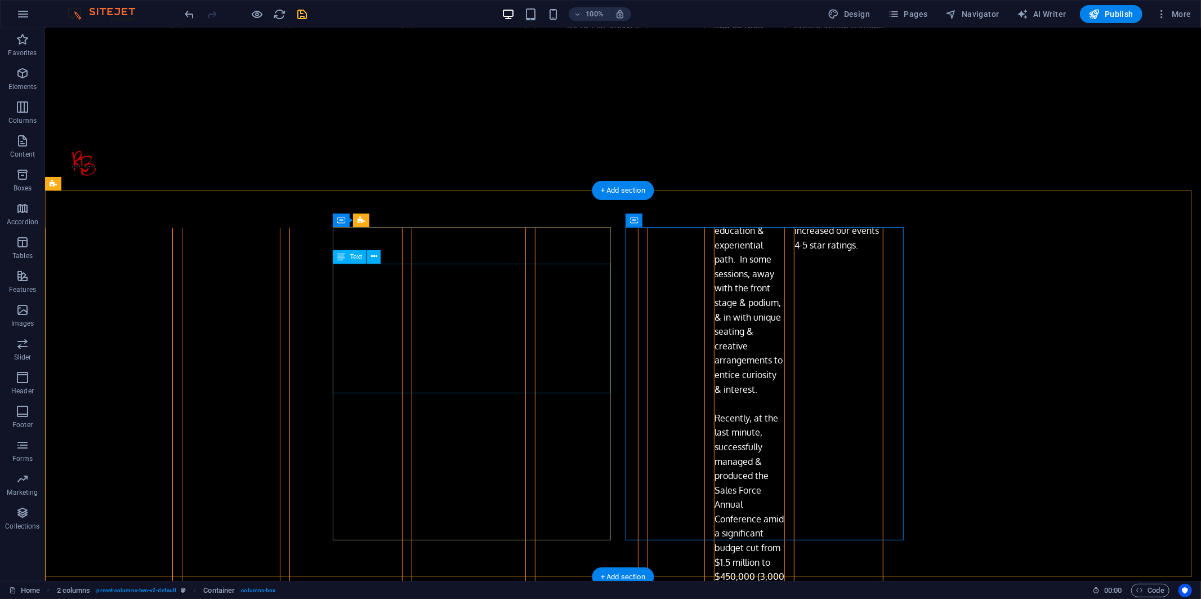
scroll to position [3054, 0]
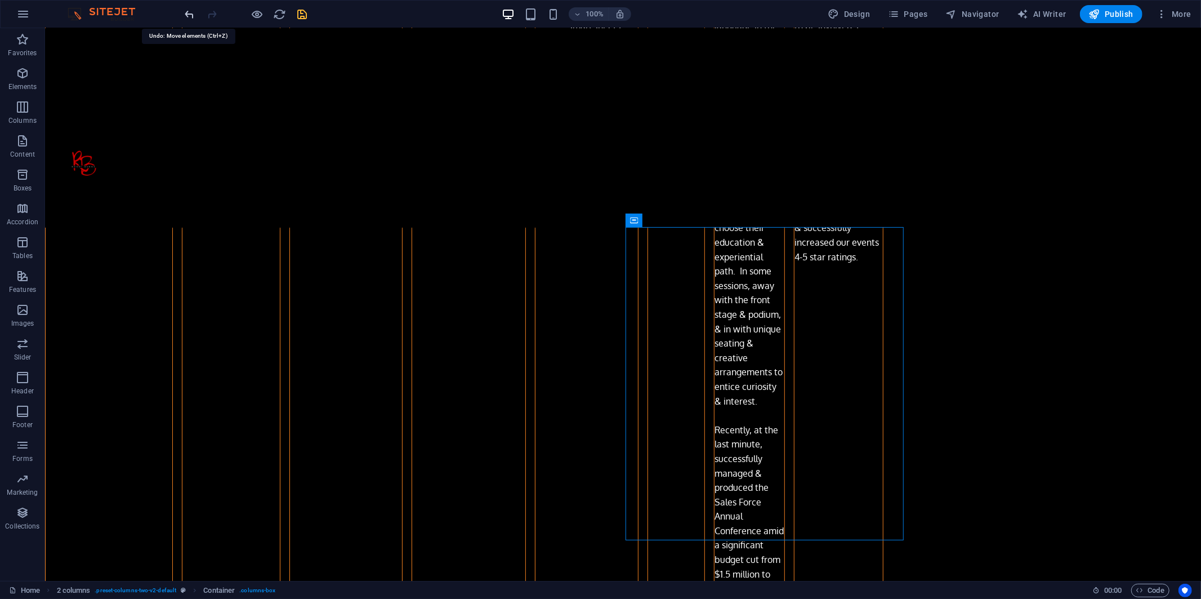
click at [186, 17] on icon "undo" at bounding box center [190, 14] width 13 height 13
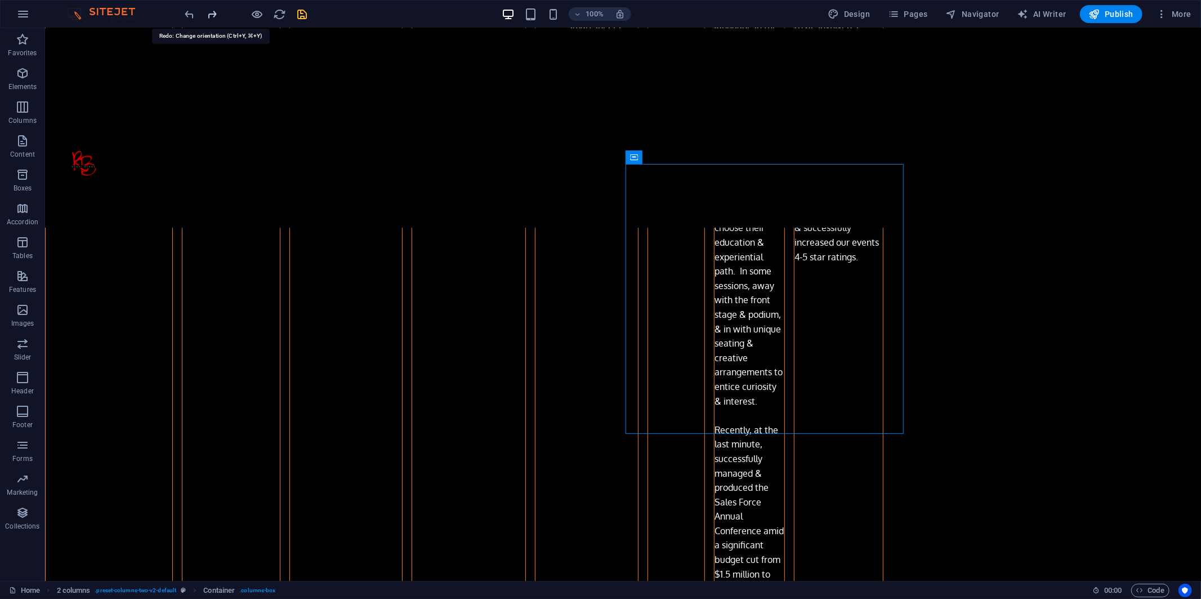
click at [209, 14] on icon "redo" at bounding box center [212, 14] width 13 height 13
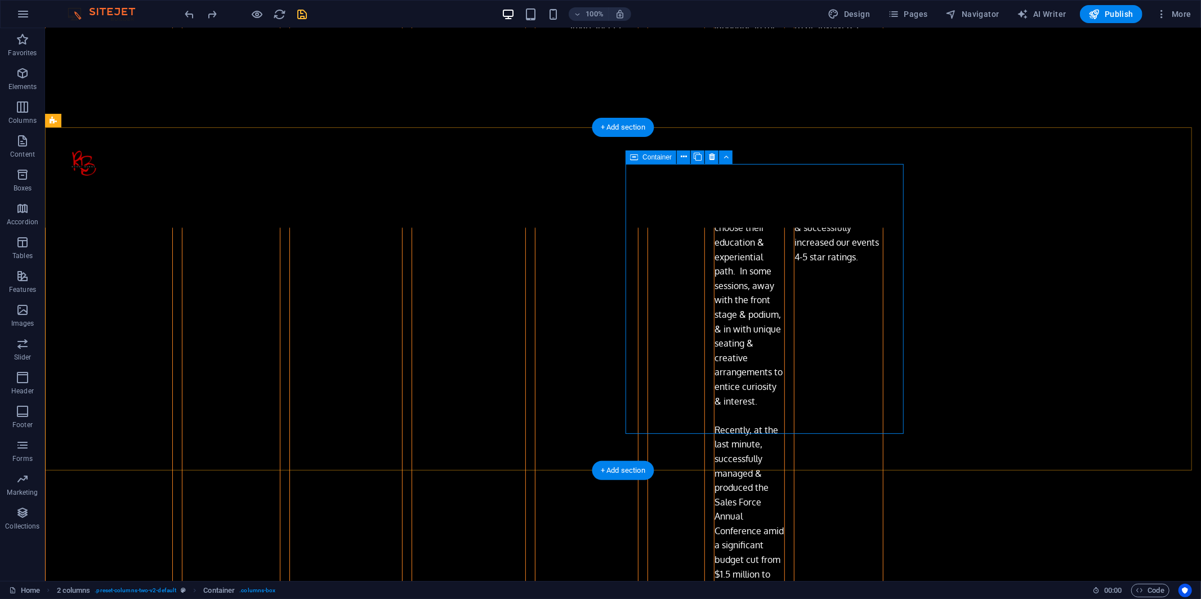
click at [569, 156] on icon at bounding box center [684, 157] width 6 height 12
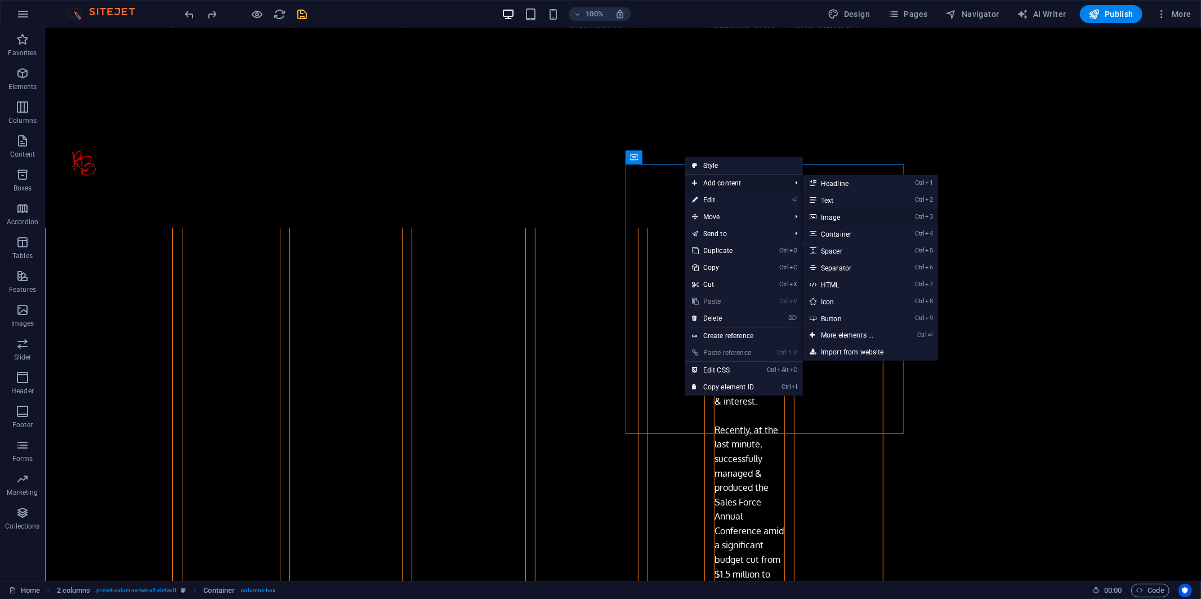
click at [569, 215] on link "Ctrl 3 Image" at bounding box center [849, 216] width 93 height 17
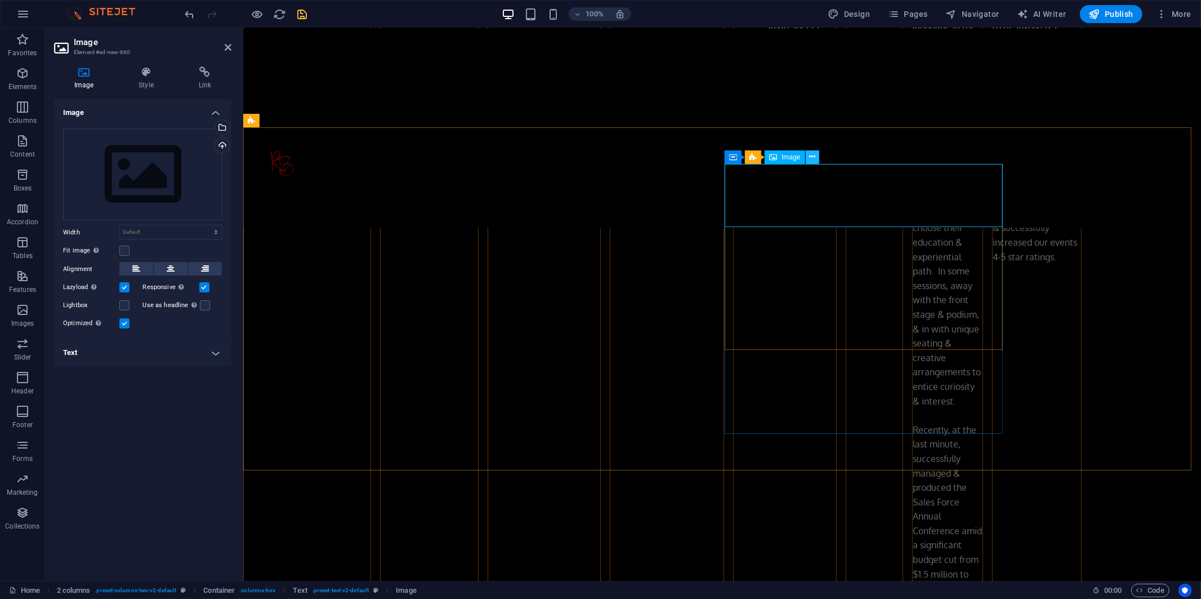
click at [569, 155] on icon at bounding box center [812, 157] width 6 height 12
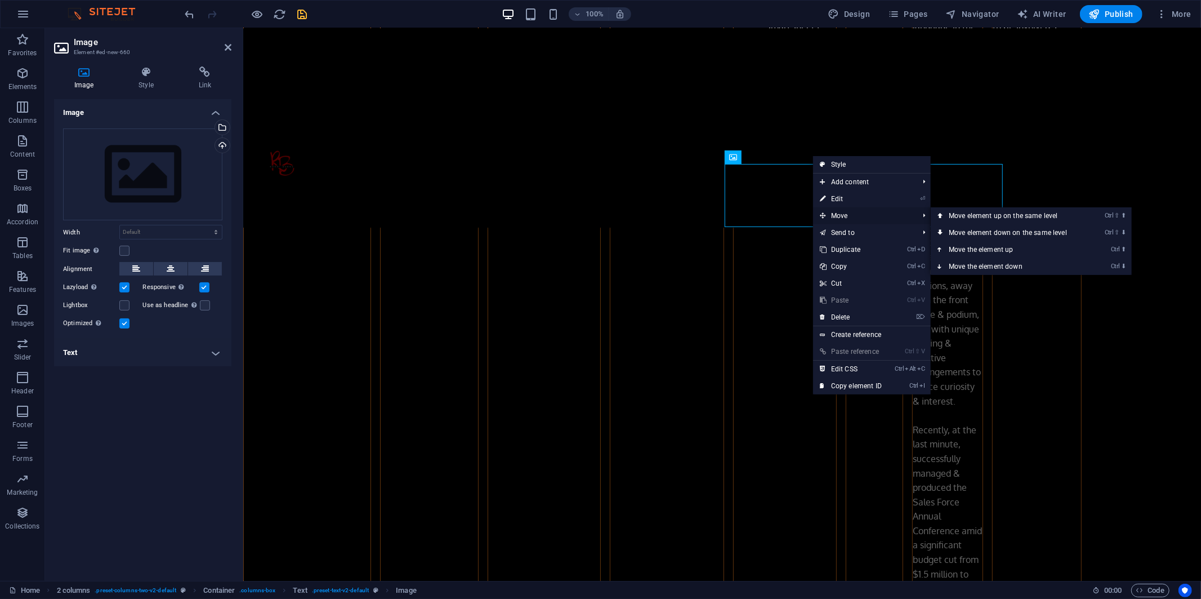
click at [569, 213] on span "Move" at bounding box center [863, 215] width 101 height 17
drag, startPoint x: 989, startPoint y: 264, endPoint x: 746, endPoint y: 235, distance: 245.0
click at [569, 264] on link "Ctrl ⬇ Move the element down" at bounding box center [1010, 266] width 159 height 17
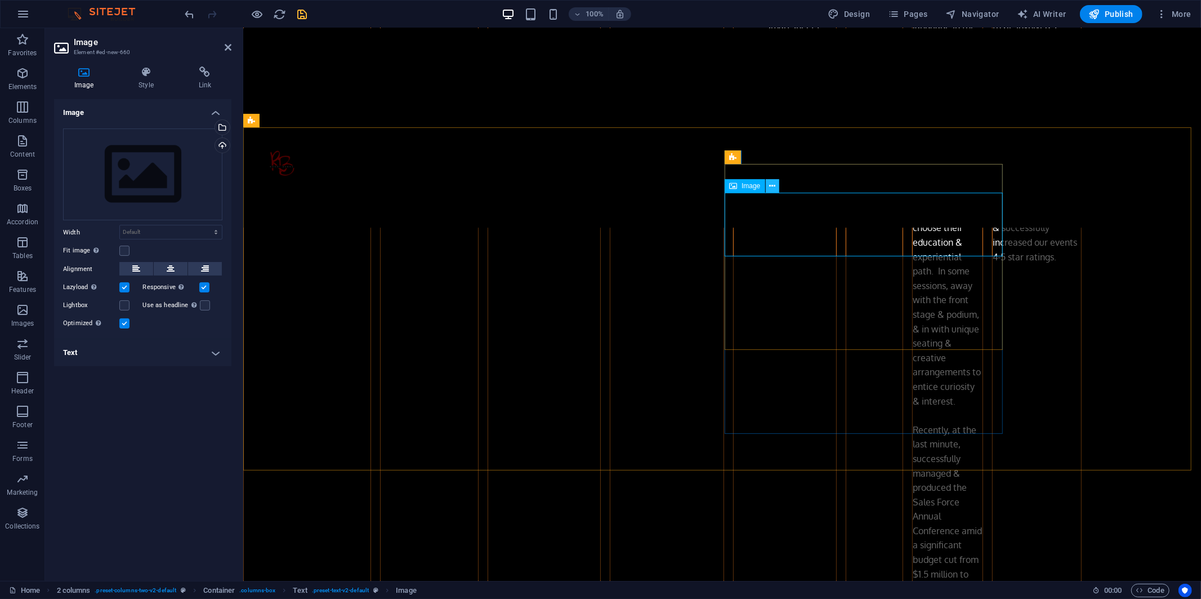
click at [569, 185] on icon at bounding box center [772, 186] width 6 height 12
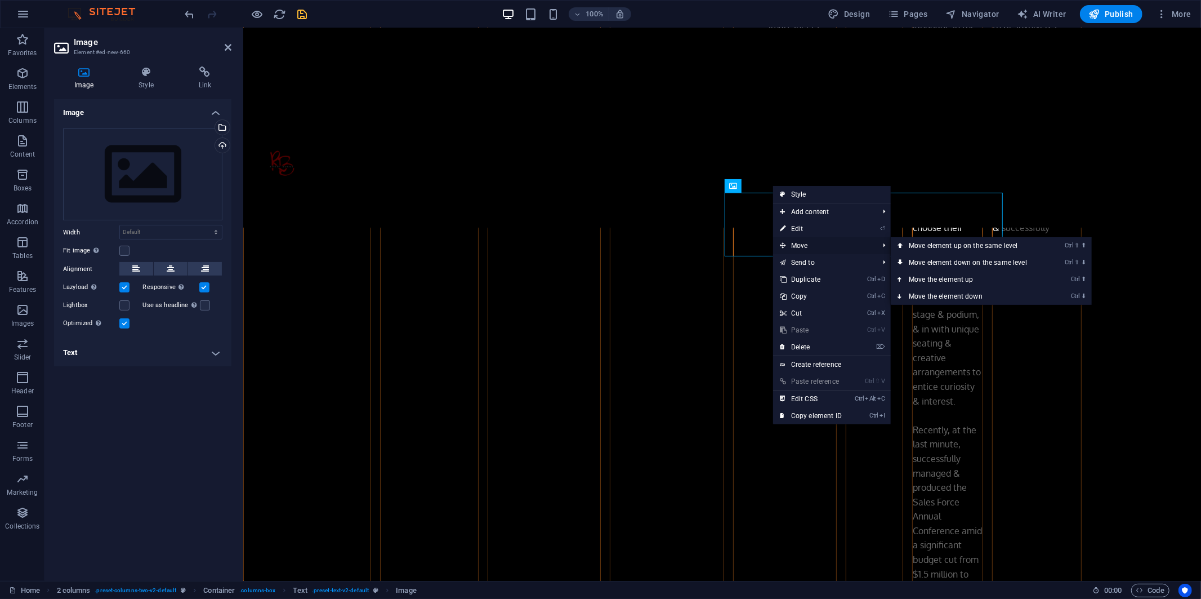
click at [569, 246] on span "Move" at bounding box center [823, 245] width 101 height 17
click at [569, 293] on link "Ctrl ⬇ Move the element down" at bounding box center [970, 296] width 159 height 17
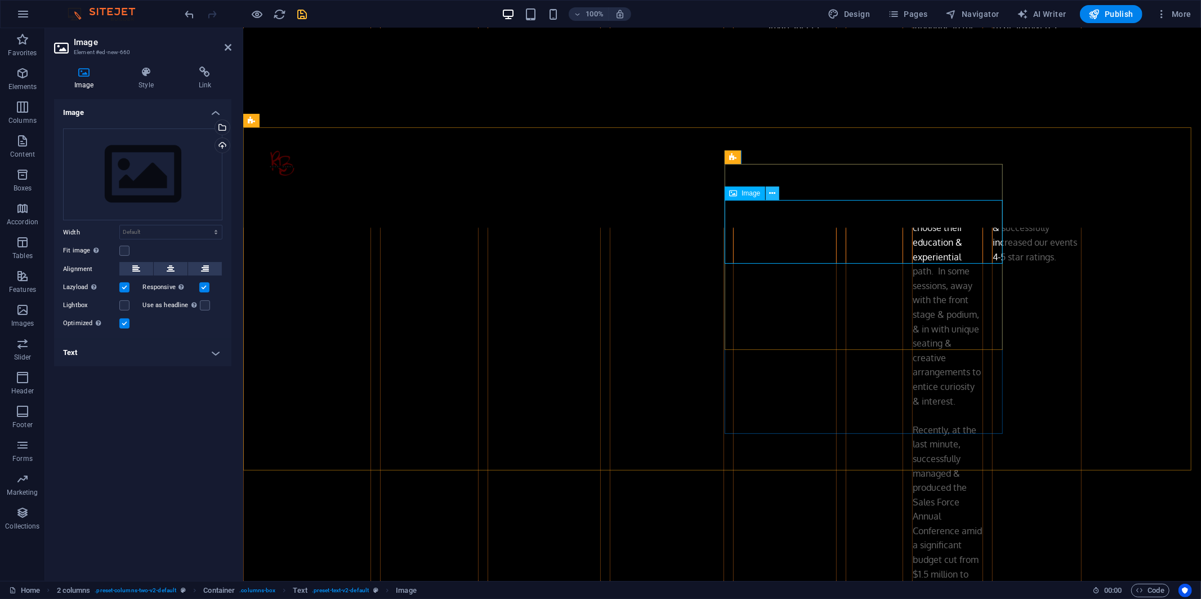
click at [569, 190] on icon at bounding box center [772, 194] width 6 height 12
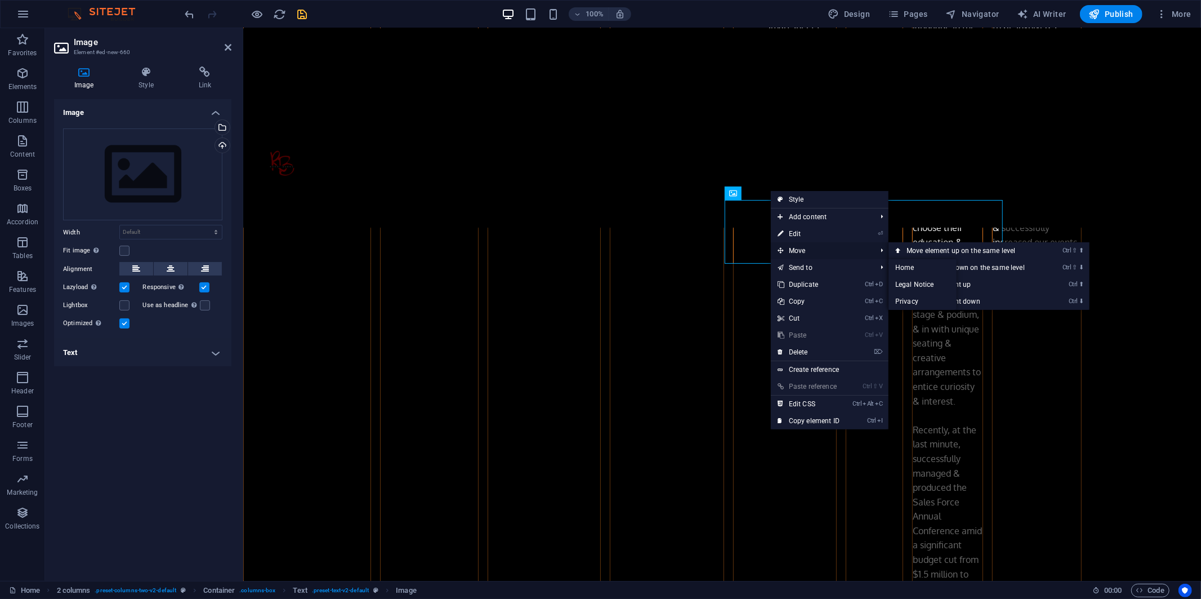
click at [569, 249] on span "Move" at bounding box center [821, 250] width 101 height 17
click at [569, 302] on link "Ctrl ⬇ Move the element down" at bounding box center [968, 301] width 159 height 17
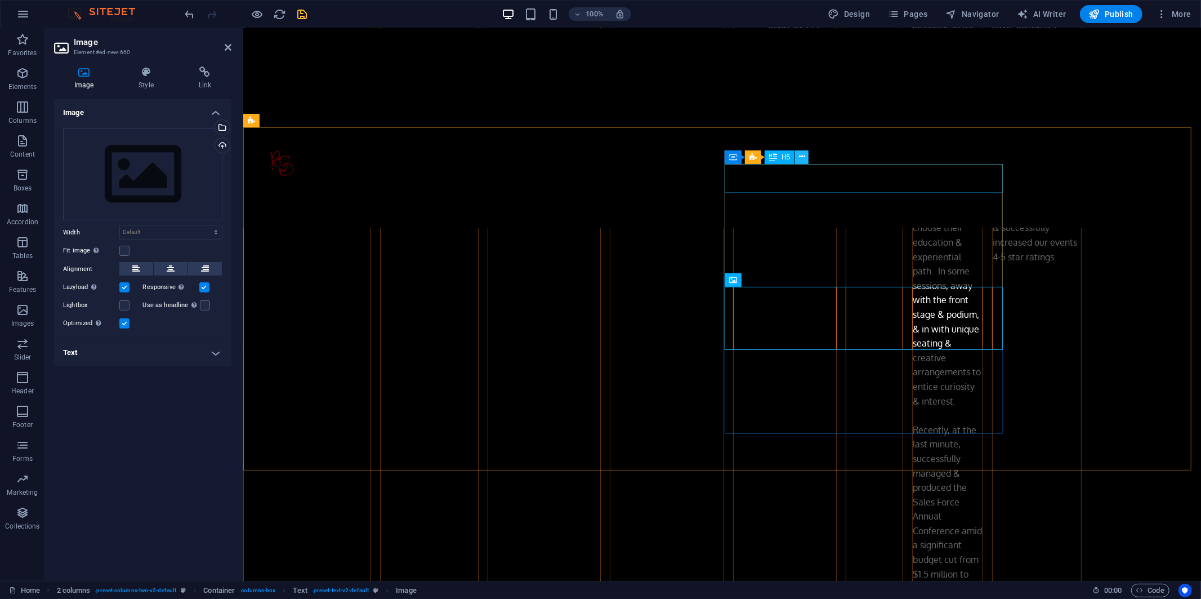
click at [569, 154] on icon at bounding box center [802, 157] width 6 height 12
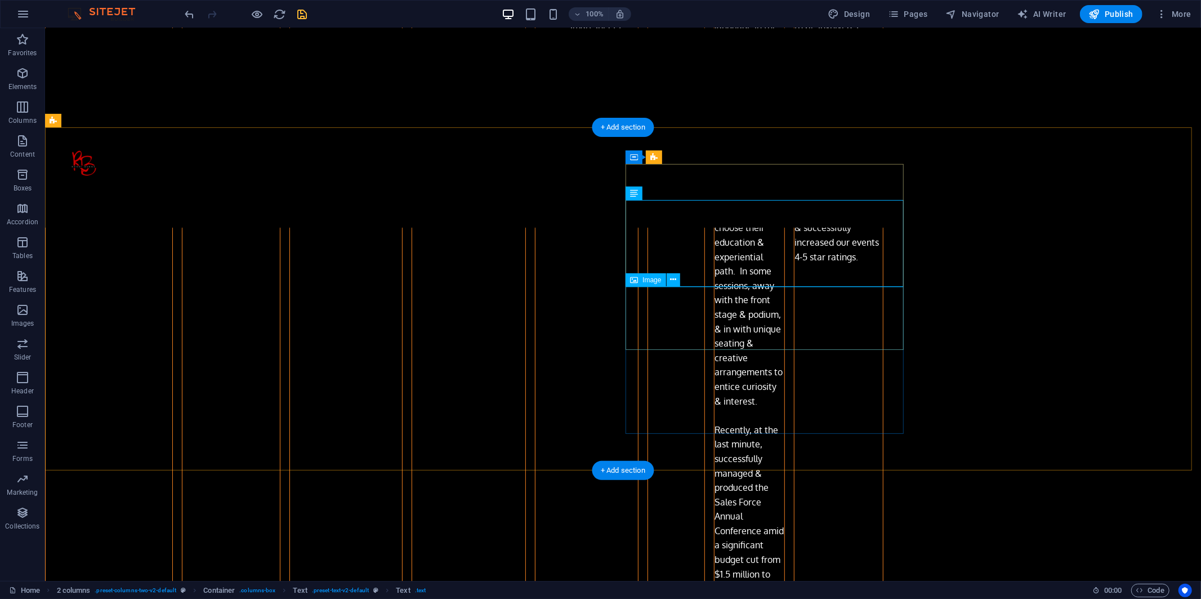
click at [569, 155] on icon at bounding box center [703, 157] width 6 height 12
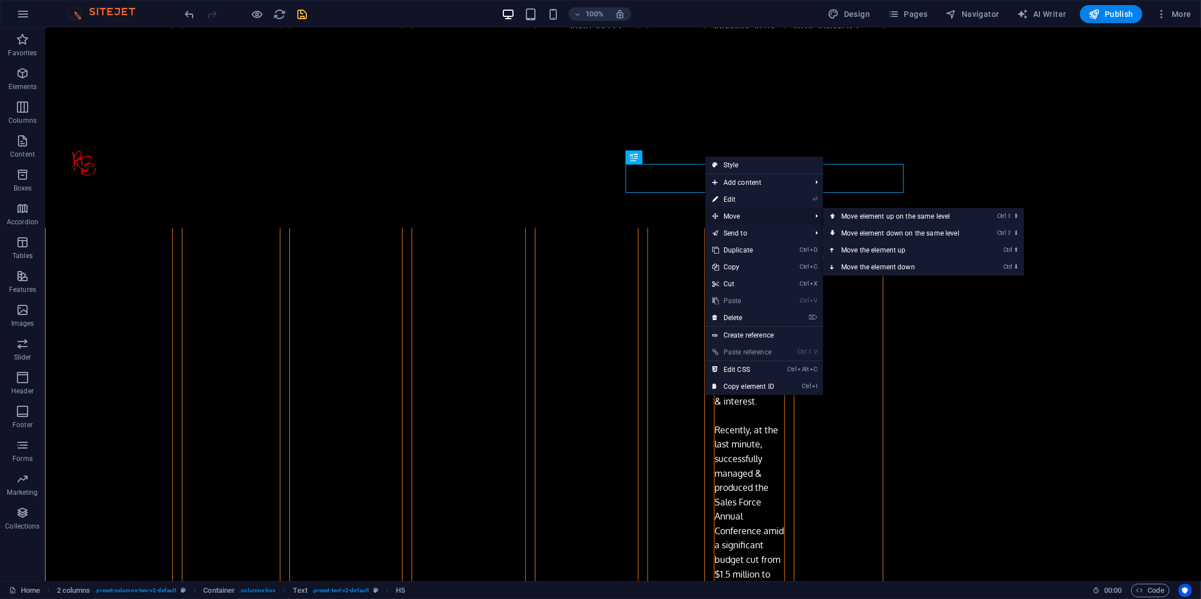
click at [569, 212] on span "Move" at bounding box center [756, 216] width 101 height 17
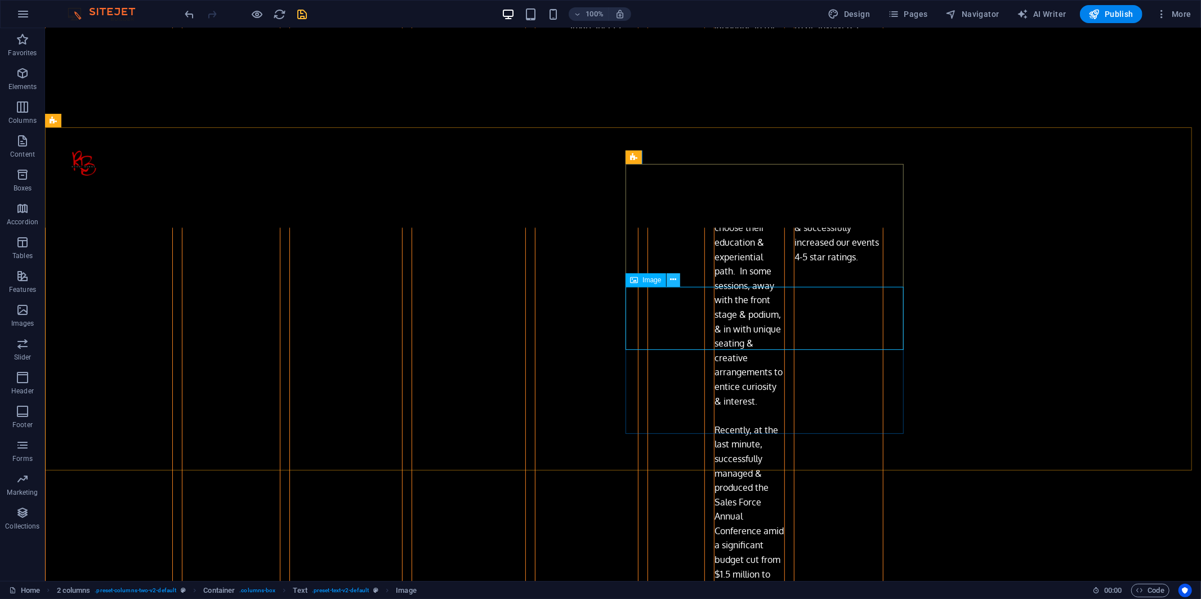
click at [569, 279] on icon at bounding box center [673, 280] width 6 height 12
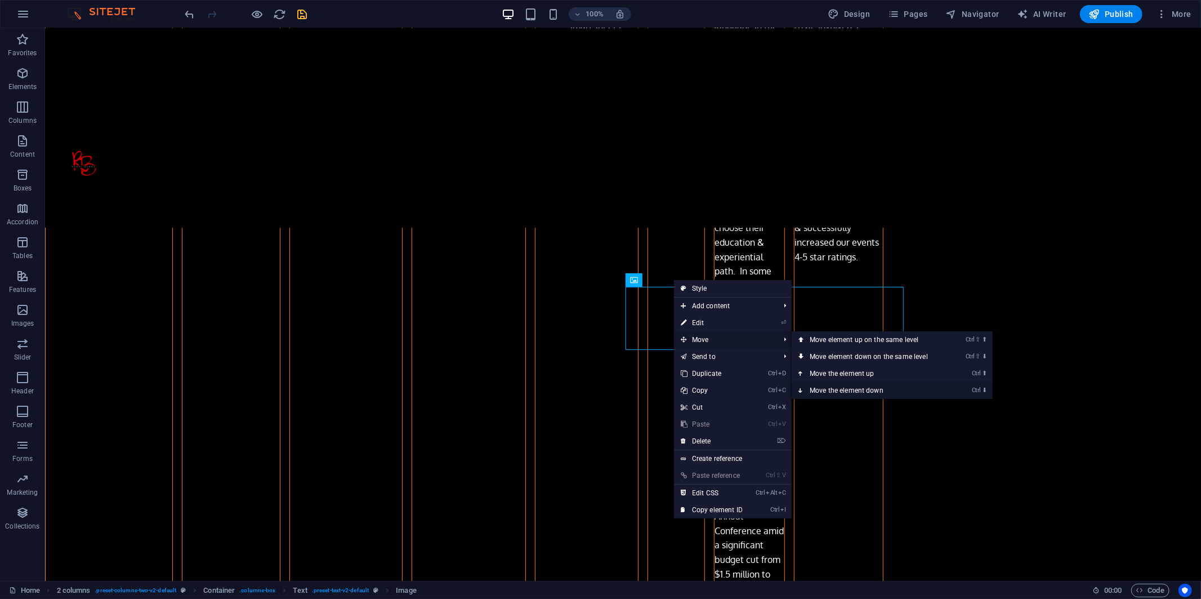
drag, startPoint x: 859, startPoint y: 386, endPoint x: 814, endPoint y: 357, distance: 53.4
click at [569, 386] on link "Ctrl ⬇ Move the element down" at bounding box center [871, 390] width 159 height 17
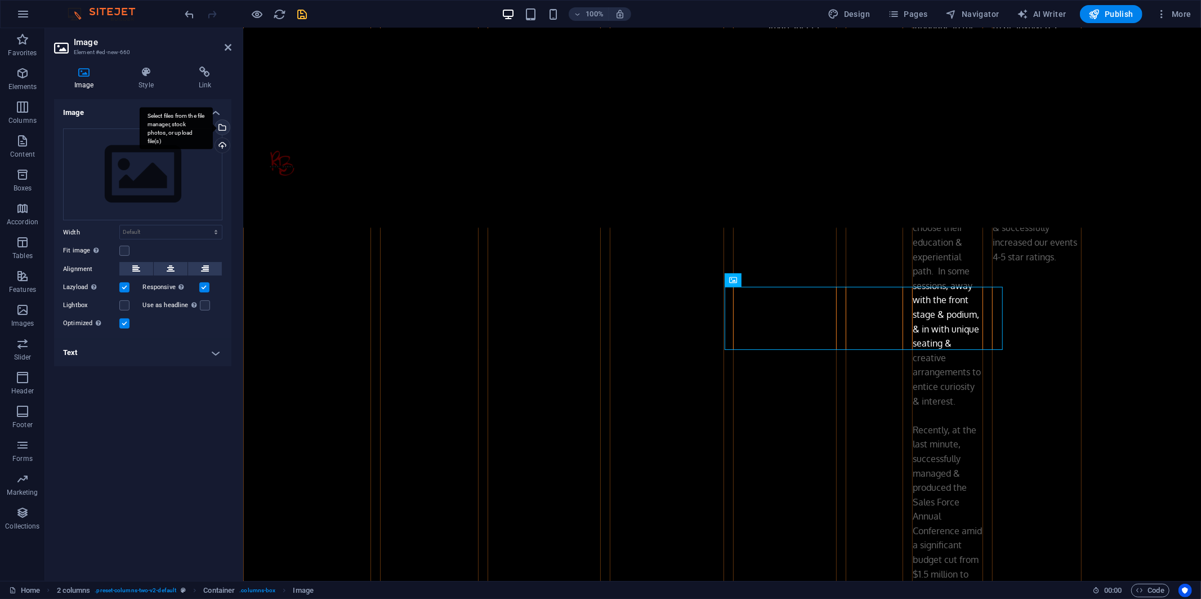
click at [221, 125] on div "Select files from the file manager, stock photos, or upload file(s)" at bounding box center [221, 128] width 17 height 17
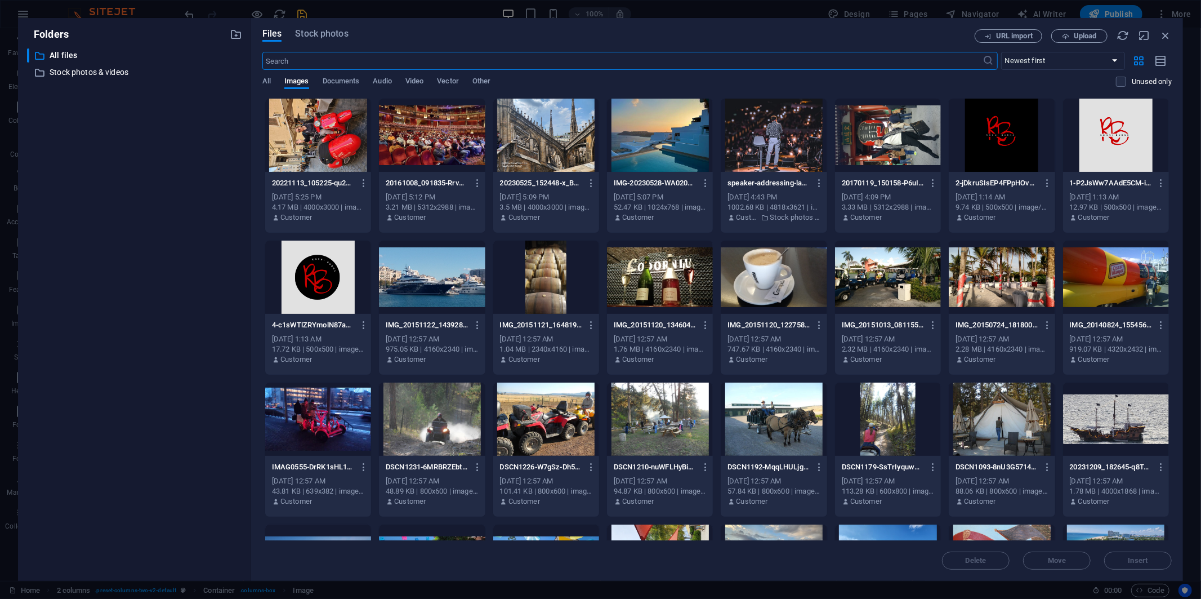
scroll to position [3343, 0]
click at [569, 36] on icon "button" at bounding box center [1165, 35] width 12 height 12
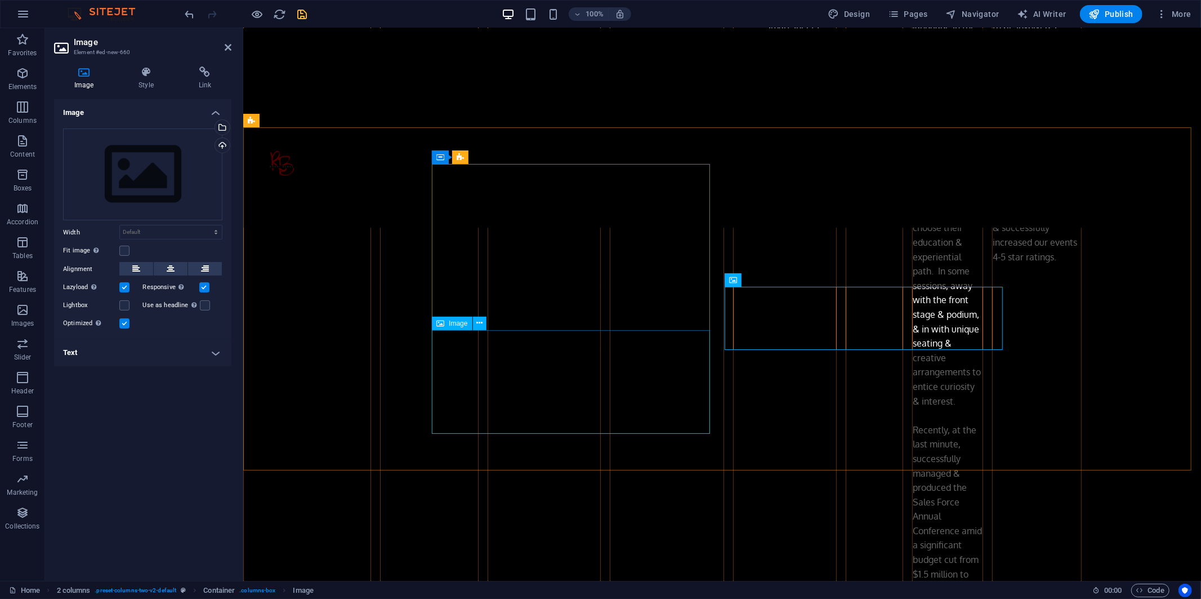
select select "px"
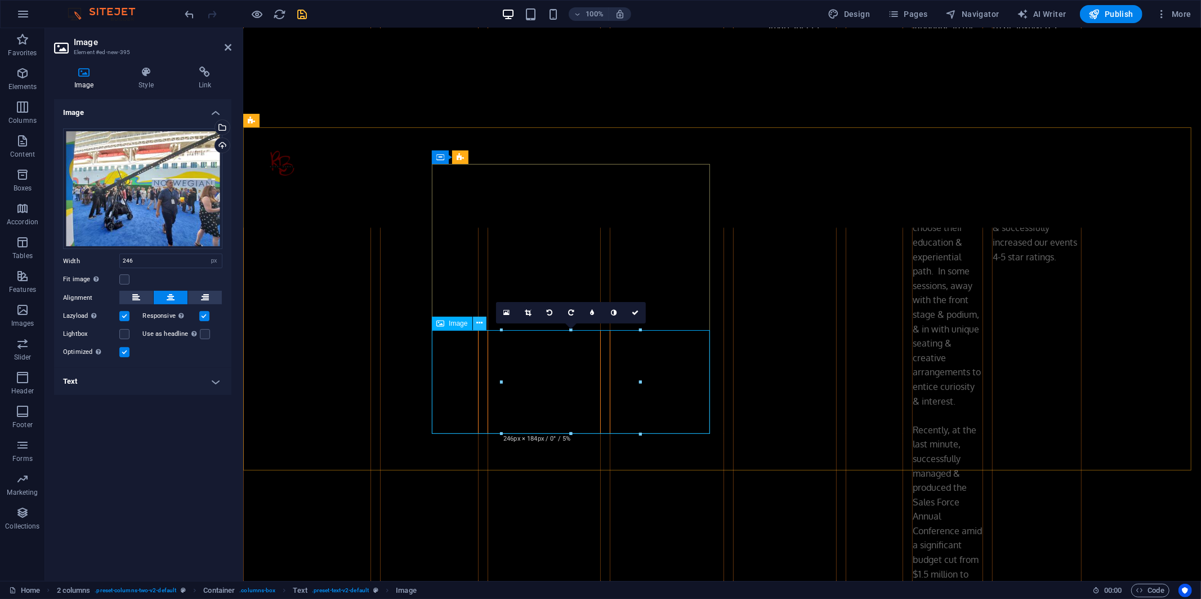
click at [478, 323] on icon at bounding box center [479, 323] width 6 height 12
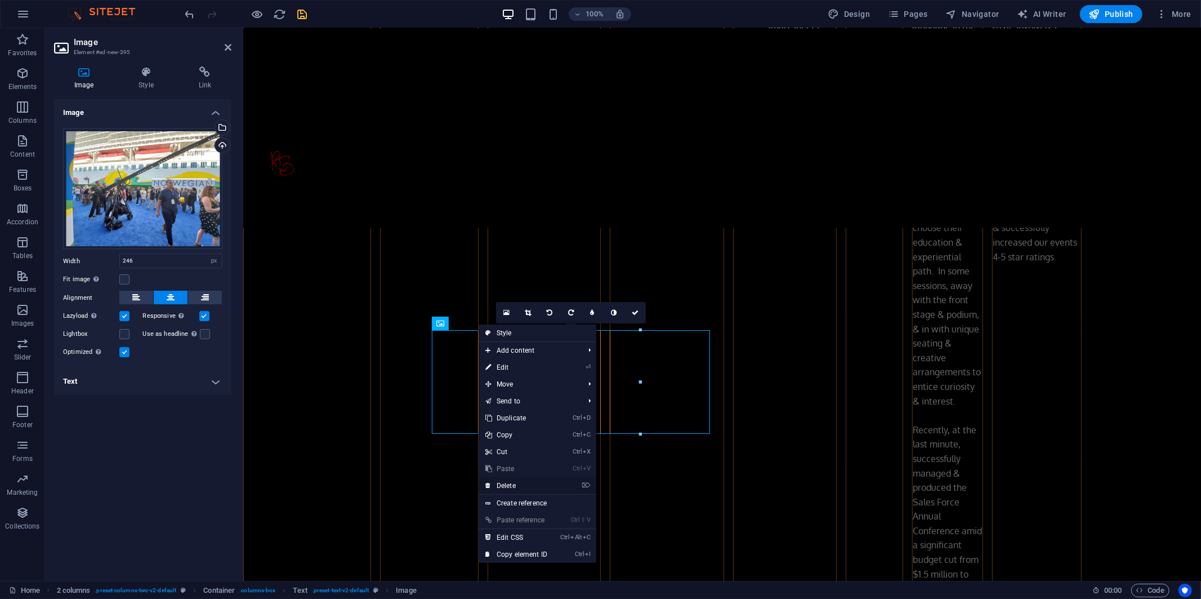
click at [502, 469] on link "⌦ Delete" at bounding box center [516, 485] width 75 height 17
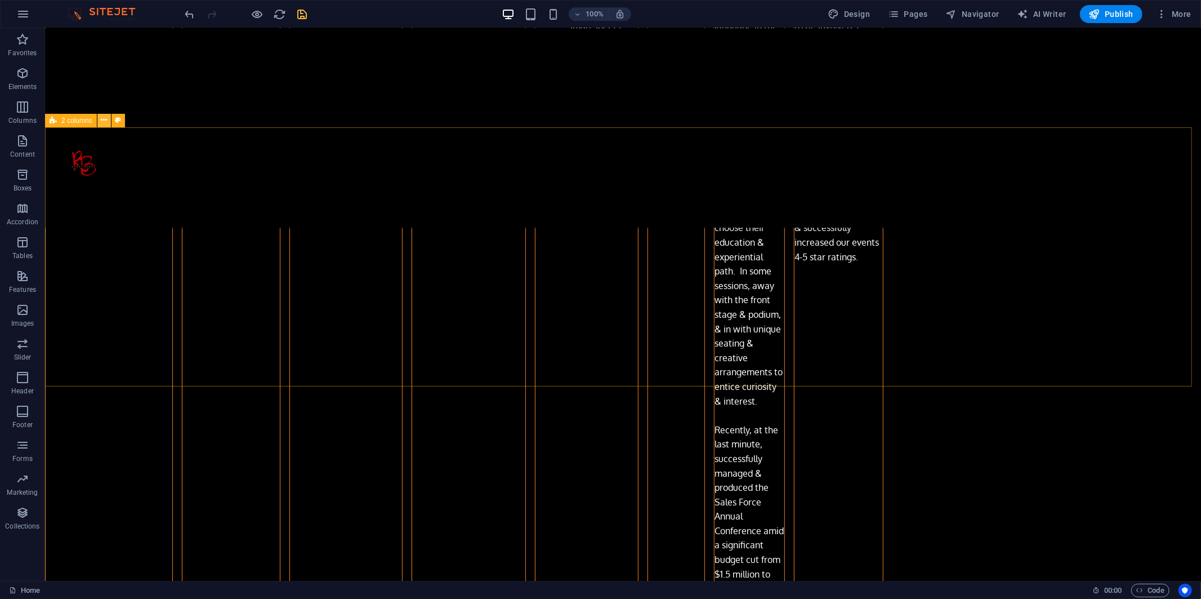
click at [102, 118] on icon at bounding box center [104, 120] width 6 height 12
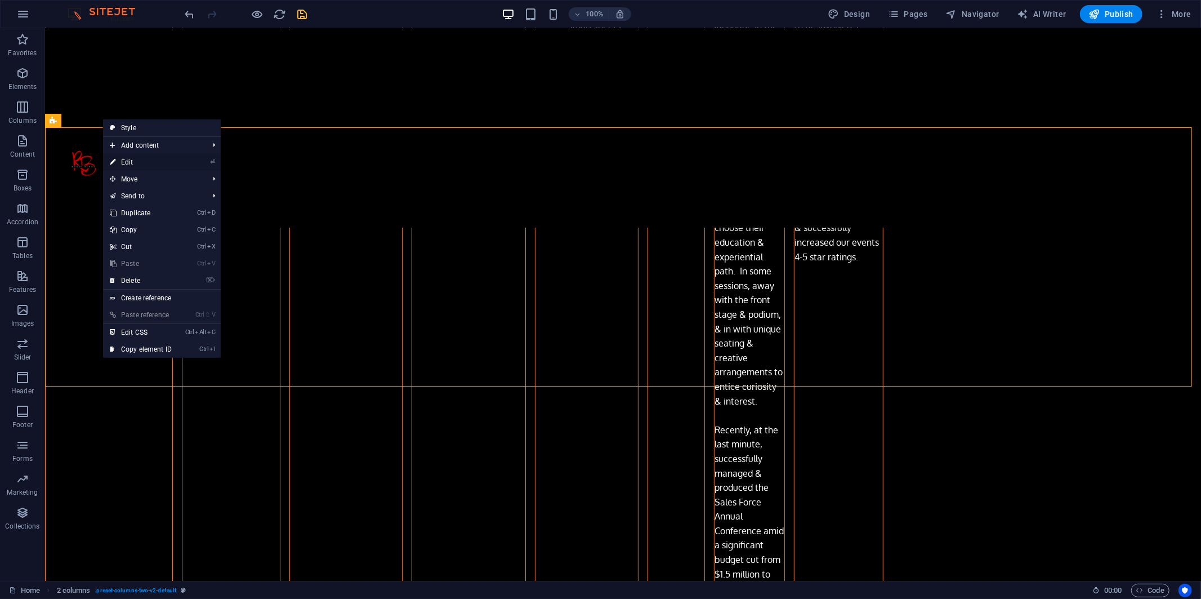
click at [134, 162] on link "⏎ Edit" at bounding box center [140, 162] width 75 height 17
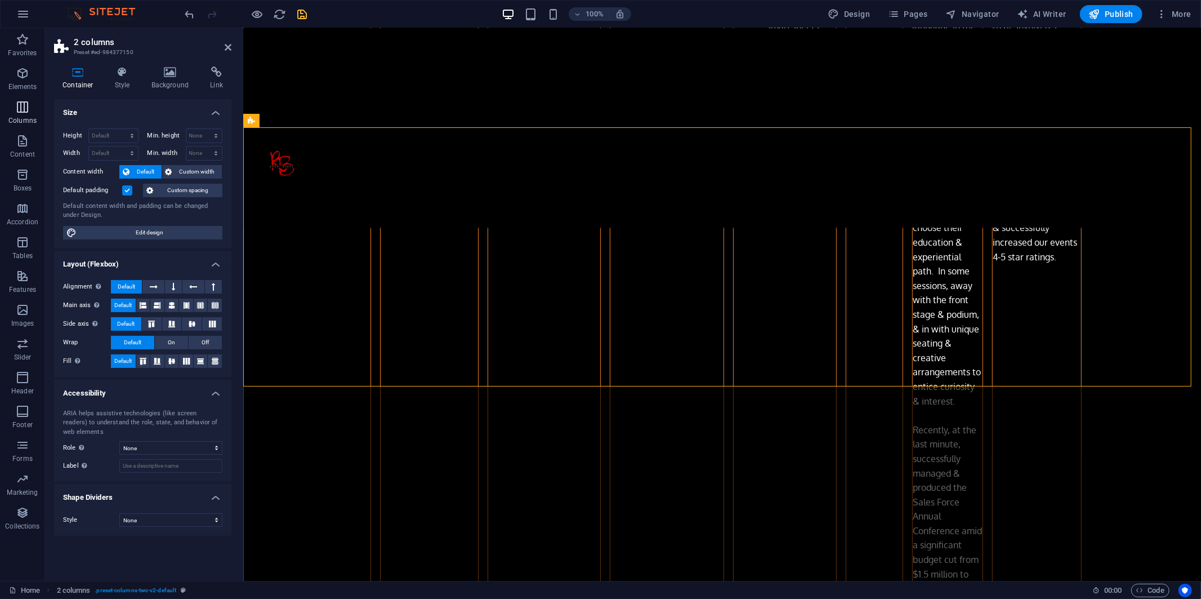
click at [23, 105] on icon "button" at bounding box center [23, 107] width 14 height 14
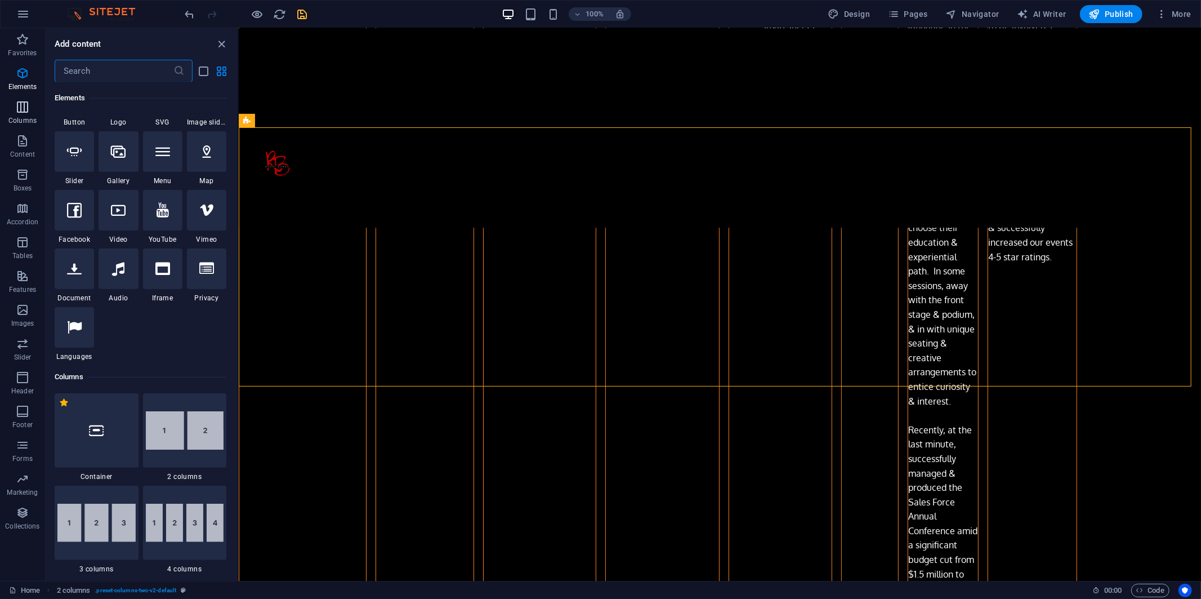
scroll to position [557, 0]
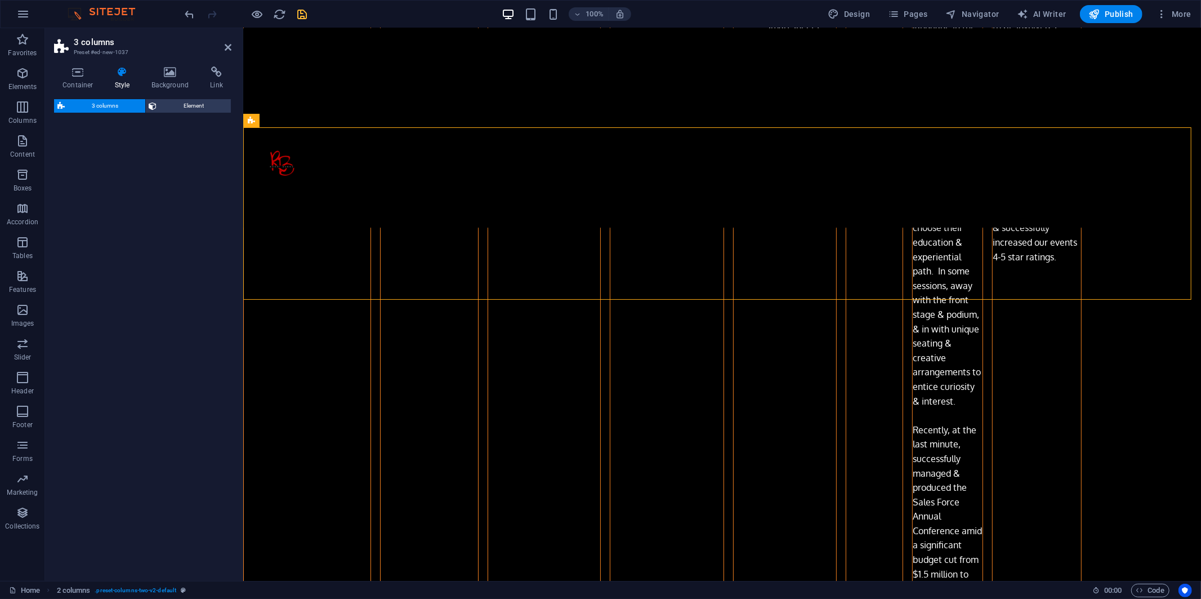
select select "rem"
select select "preset-columns-three-v2-default"
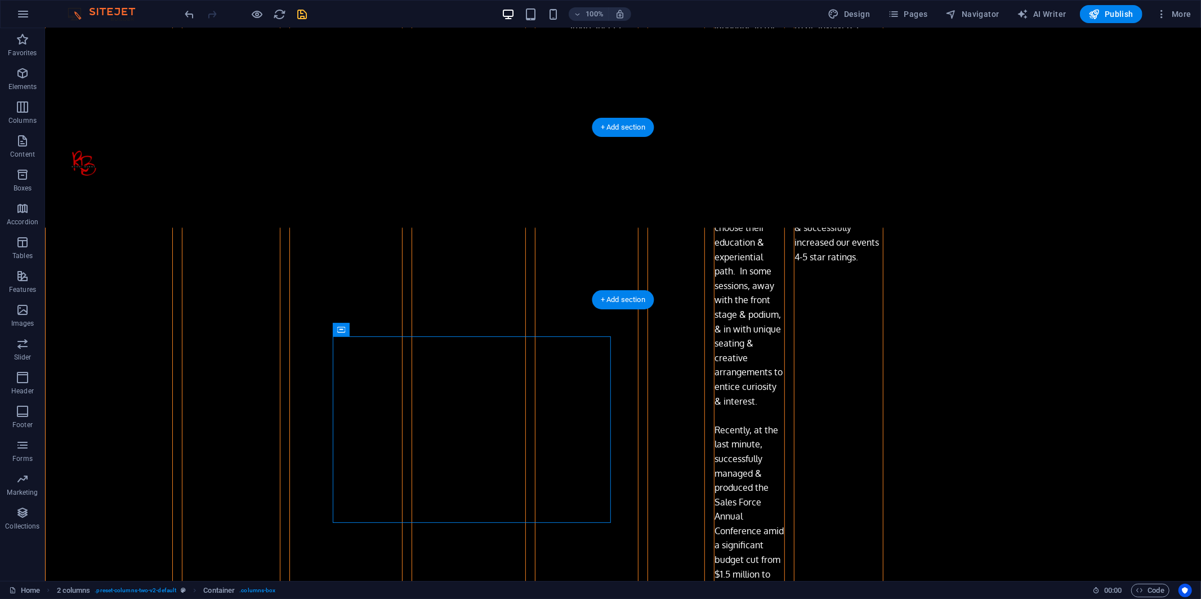
drag, startPoint x: 487, startPoint y: 357, endPoint x: 432, endPoint y: 229, distance: 139.5
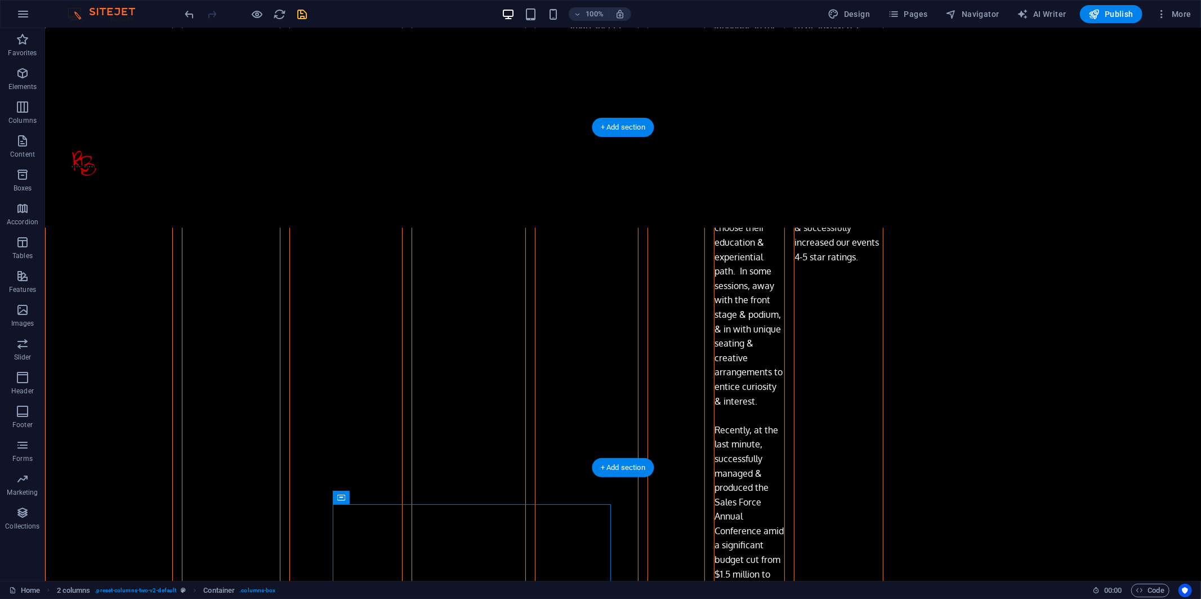
drag, startPoint x: 385, startPoint y: 524, endPoint x: 751, endPoint y: 197, distance: 491.4
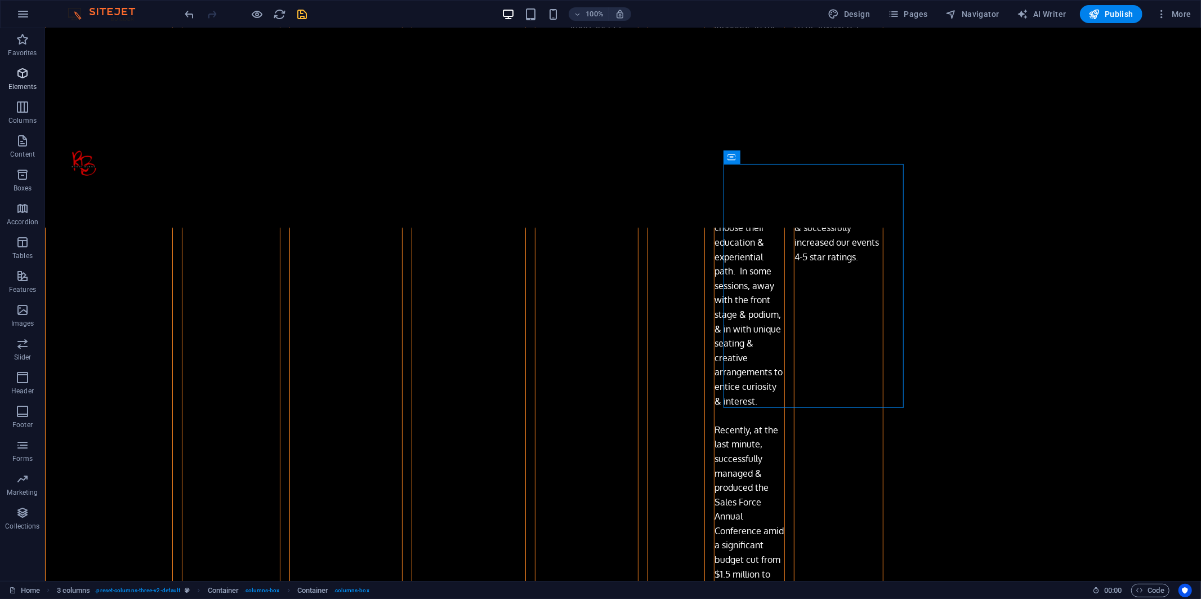
click at [21, 75] on icon "button" at bounding box center [23, 73] width 14 height 14
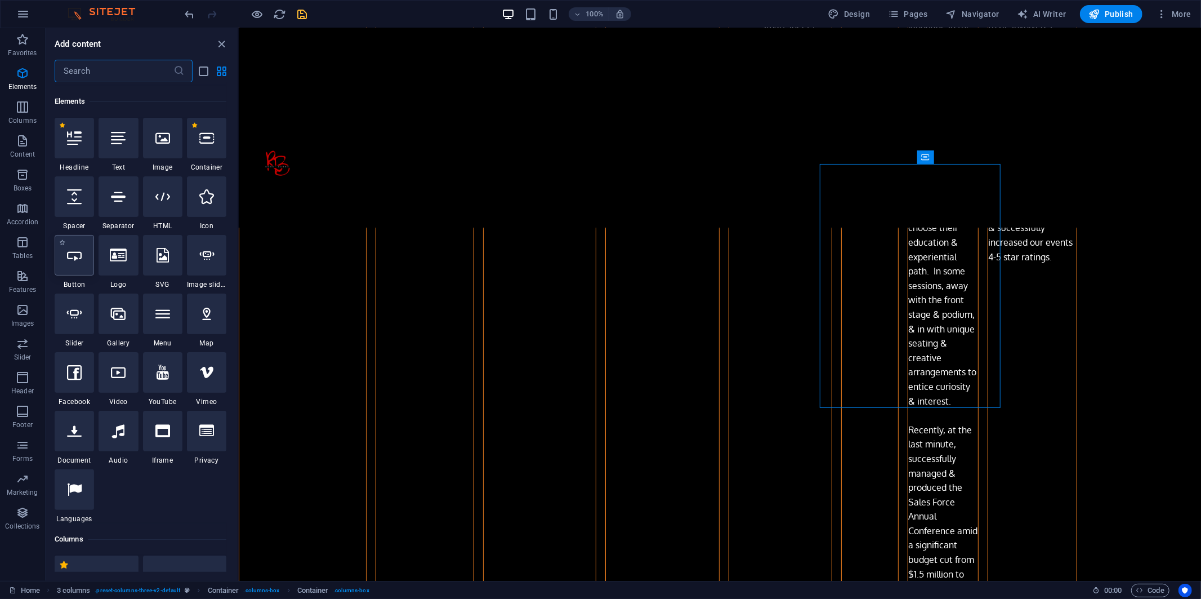
scroll to position [120, 0]
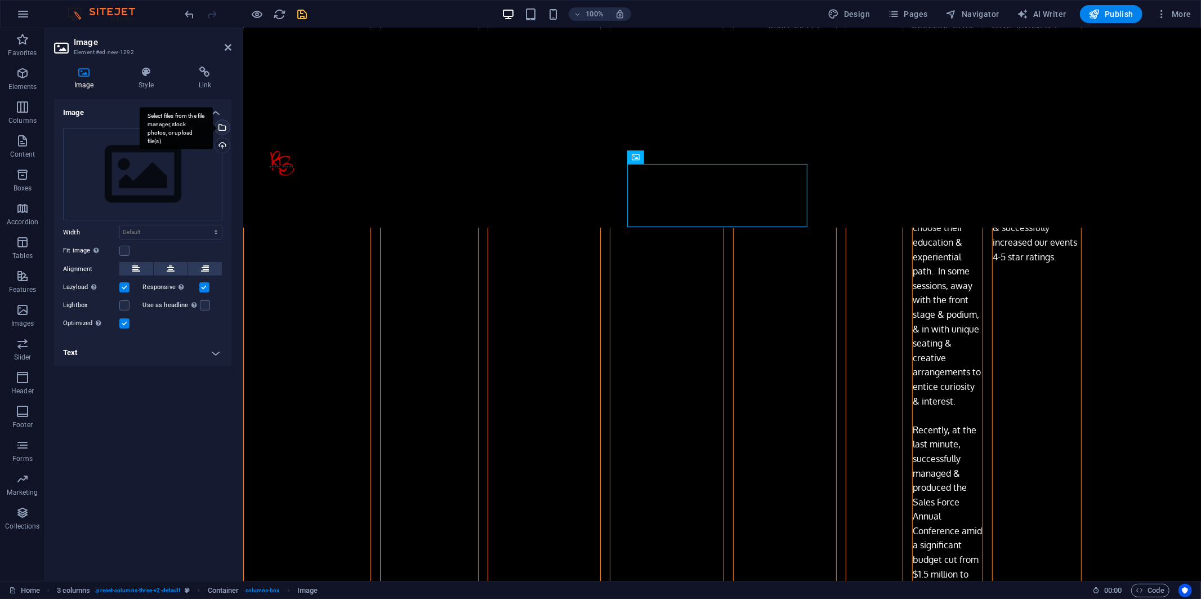
click at [224, 127] on div "Select files from the file manager, stock photos, or upload file(s)" at bounding box center [221, 128] width 17 height 17
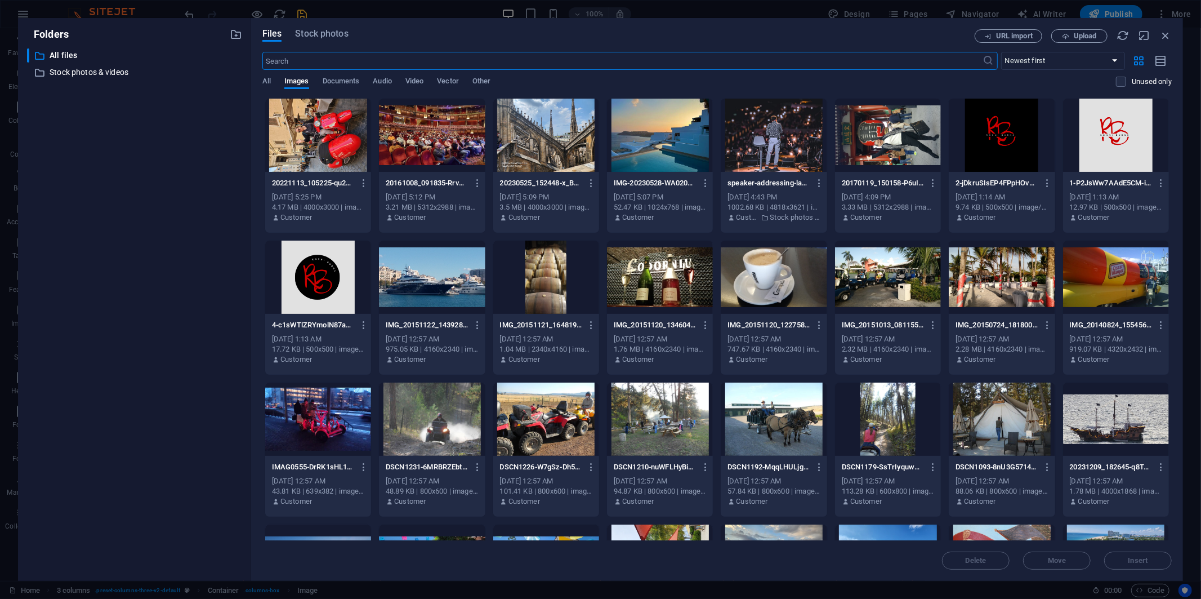
scroll to position [3343, 0]
click at [325, 140] on div at bounding box center [318, 135] width 106 height 73
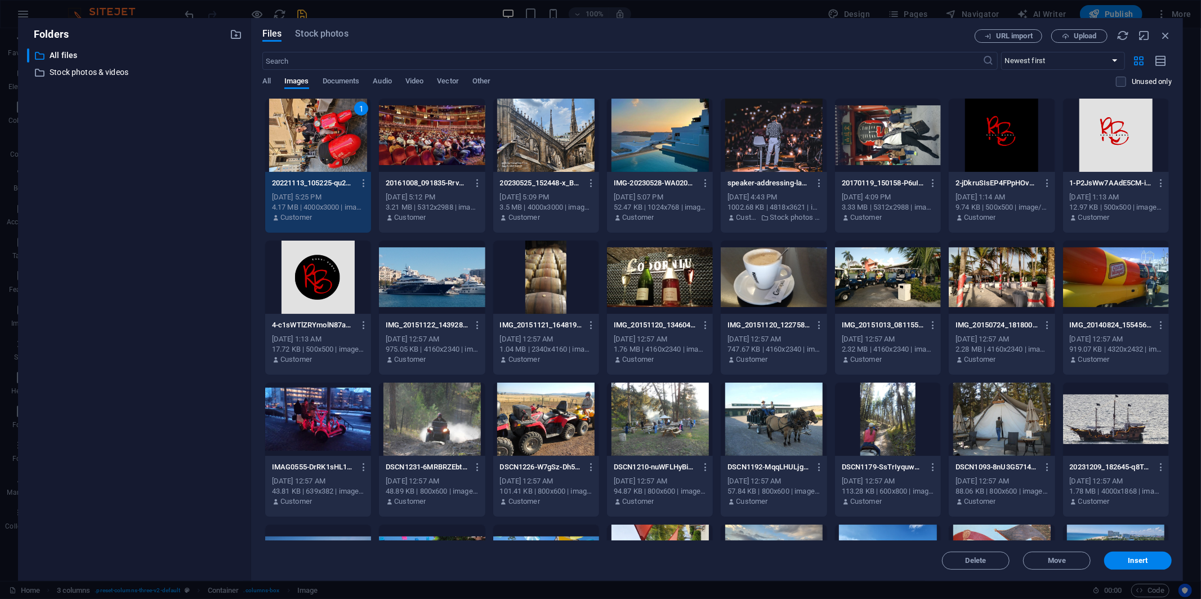
scroll to position [3054, 0]
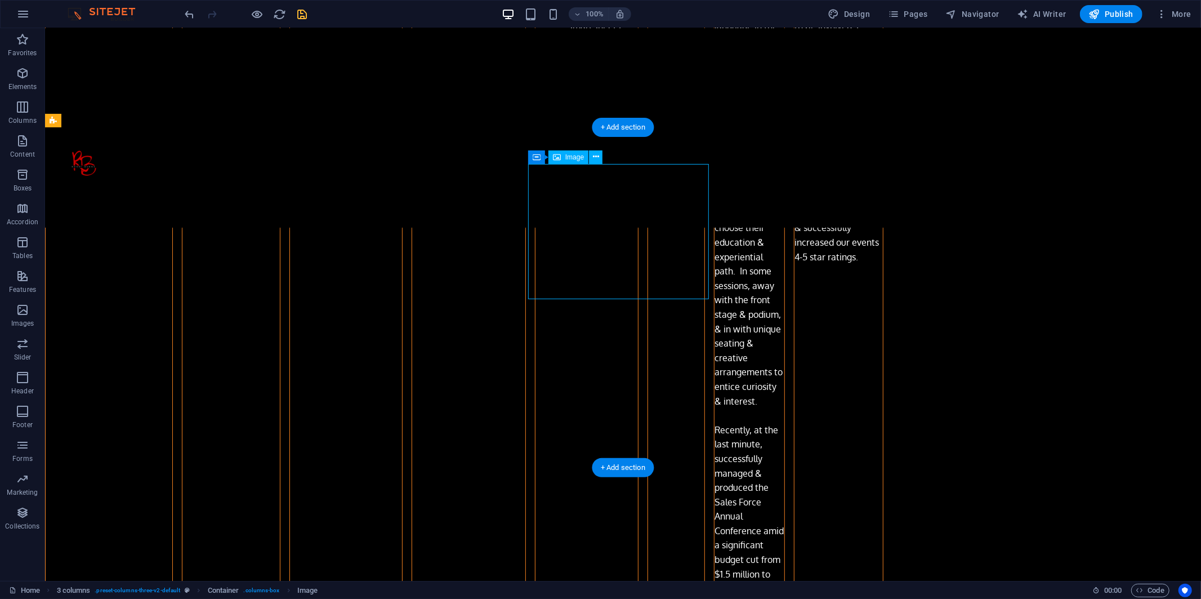
click at [569, 155] on span "Image" at bounding box center [574, 157] width 19 height 7
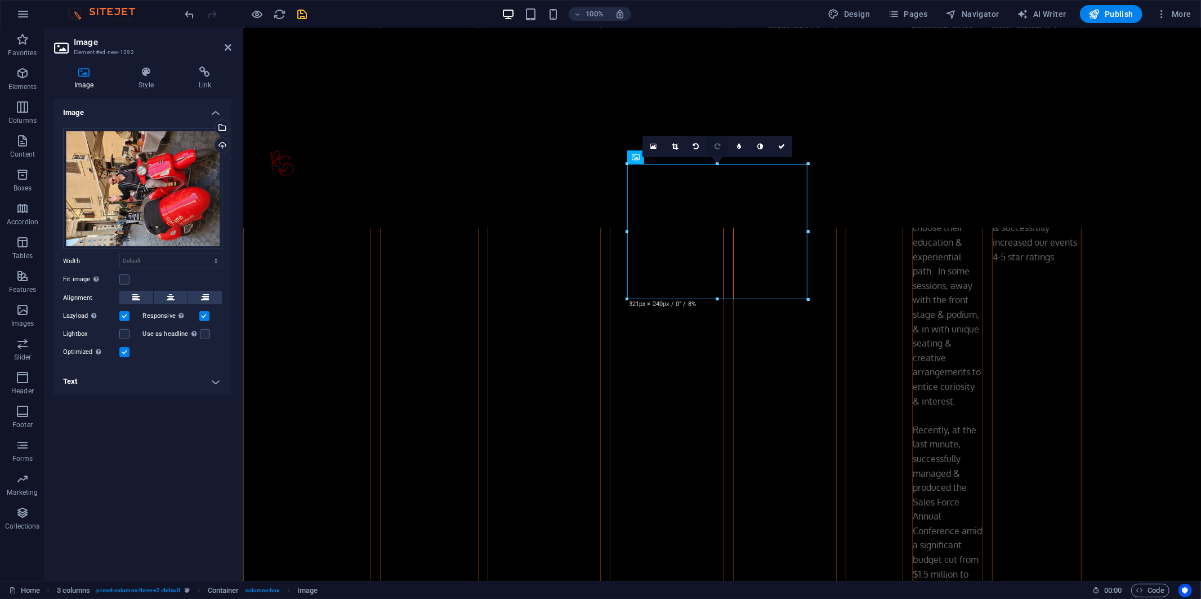
click at [569, 144] on icon at bounding box center [718, 146] width 6 height 7
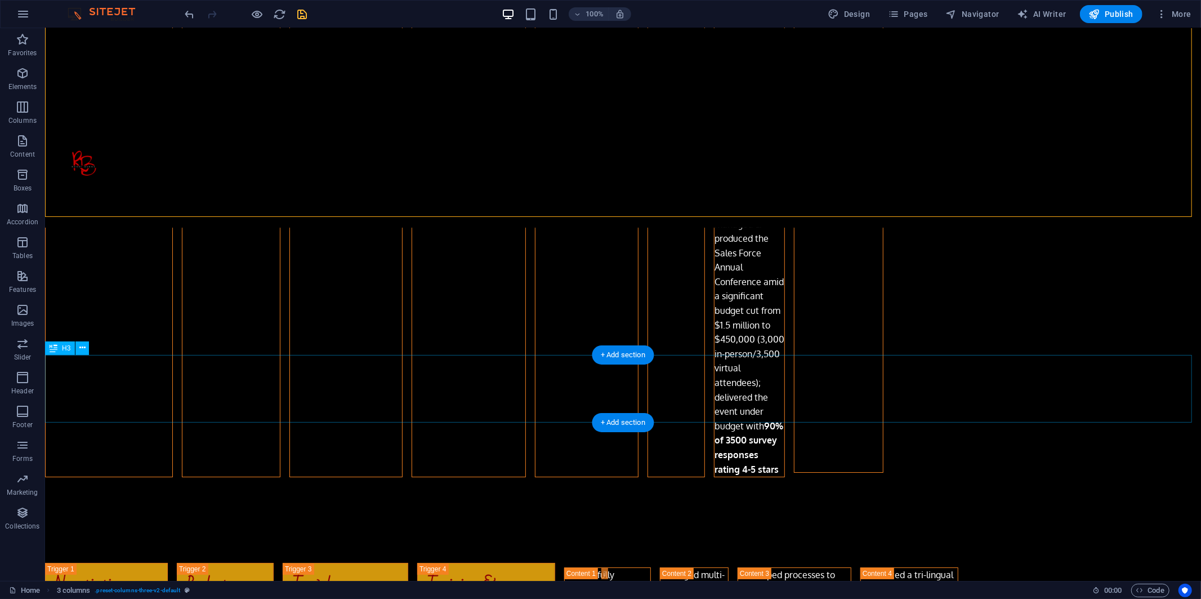
scroll to position [3304, 0]
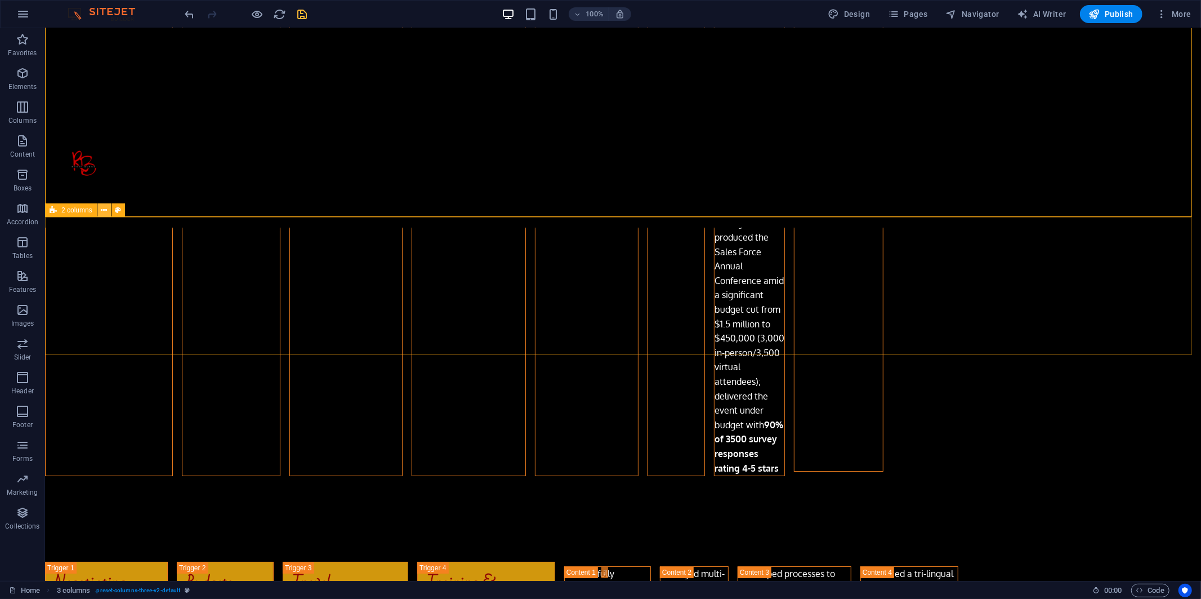
click at [105, 210] on icon at bounding box center [104, 210] width 6 height 12
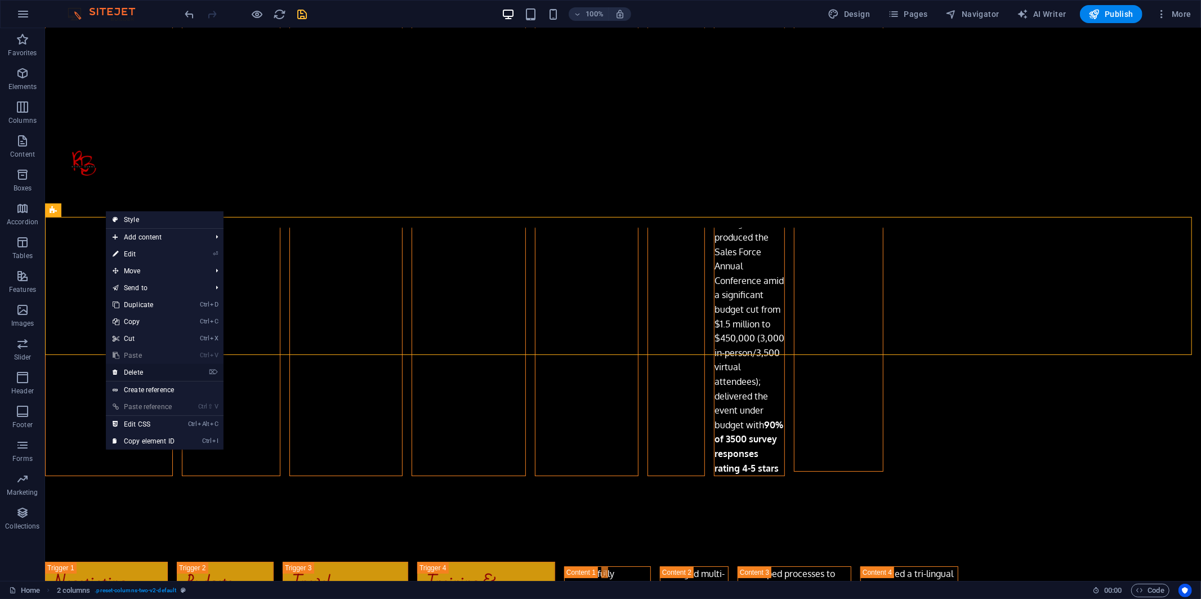
click at [142, 369] on link "⌦ Delete" at bounding box center [143, 372] width 75 height 17
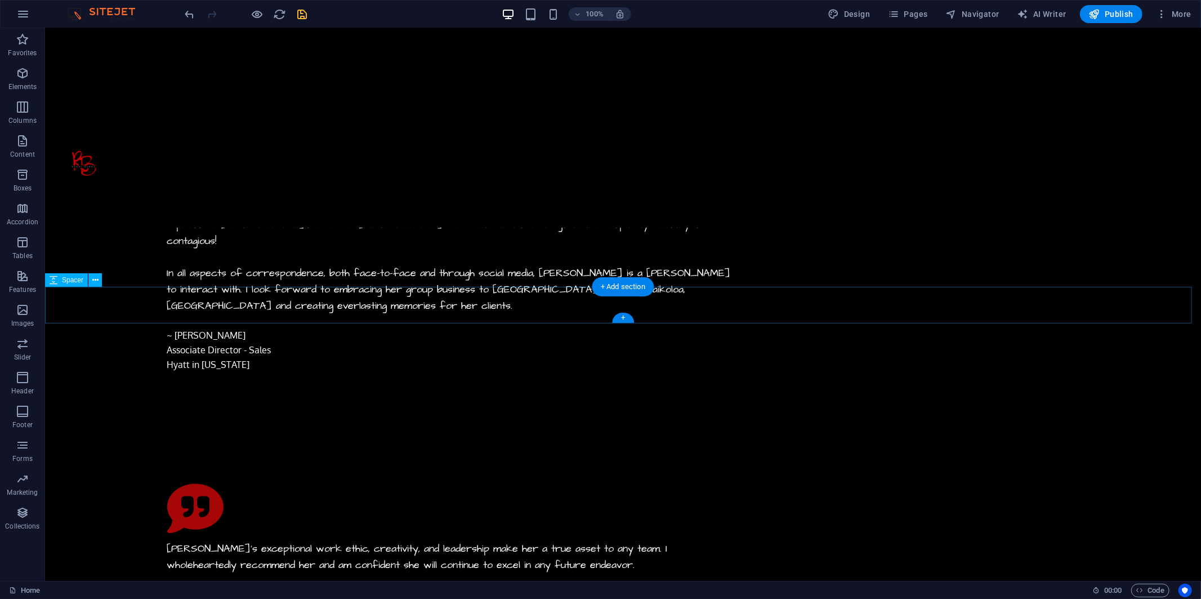
scroll to position [5673, 0]
click at [302, 17] on icon "save" at bounding box center [302, 14] width 13 height 13
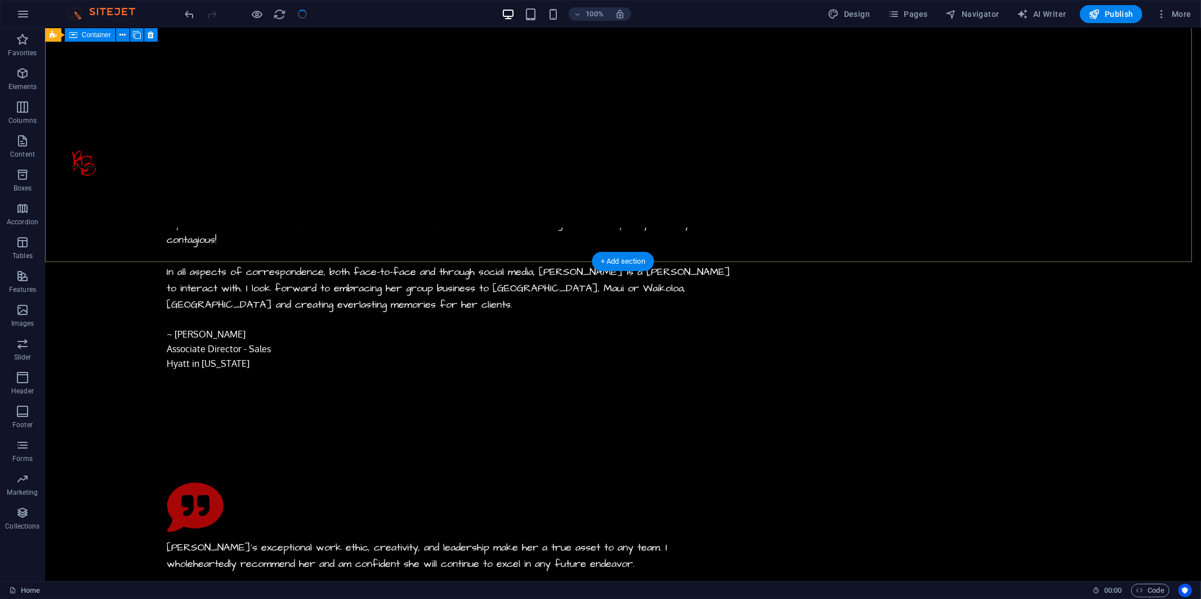
checkbox input "false"
click at [569, 10] on span "Publish" at bounding box center [1111, 13] width 44 height 11
